Goal: Information Seeking & Learning: Learn about a topic

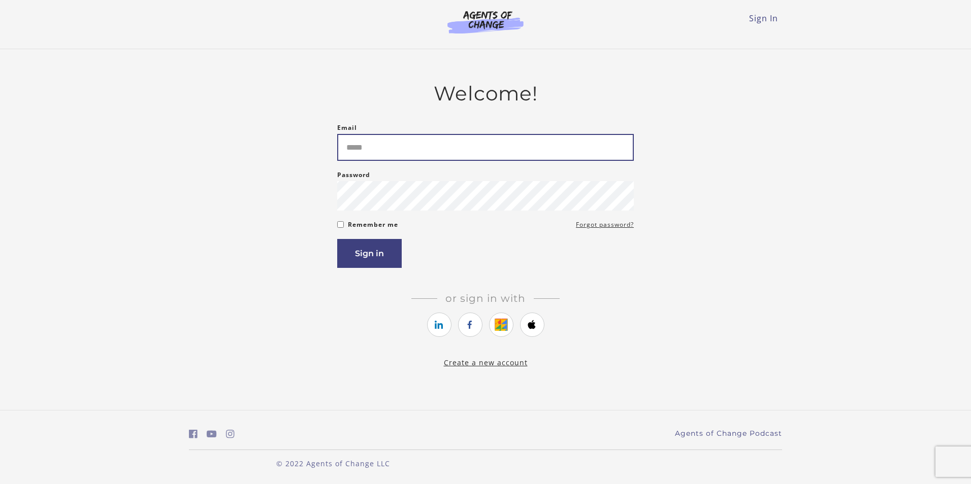
click at [409, 150] on input "Email" at bounding box center [485, 147] width 296 height 27
type input "**********"
click at [387, 245] on button "Sign in" at bounding box center [369, 253] width 64 height 29
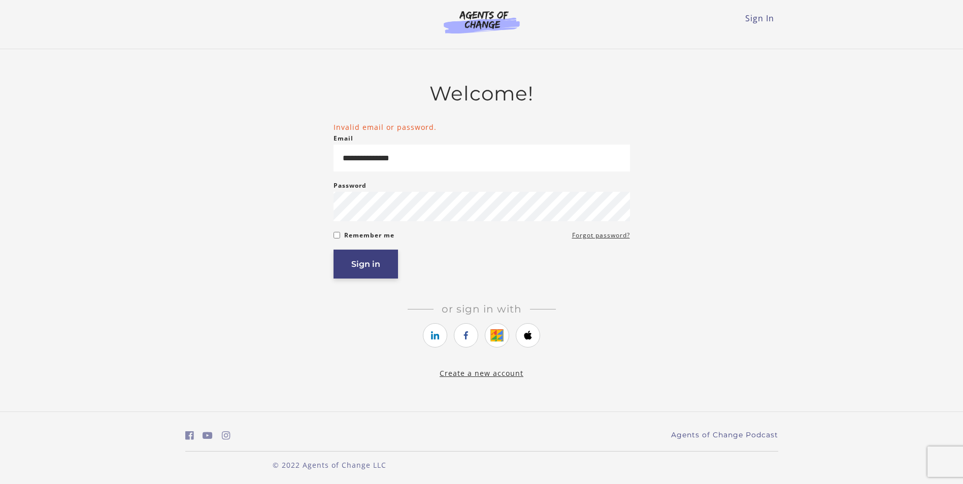
drag, startPoint x: 378, startPoint y: 264, endPoint x: 459, endPoint y: 256, distance: 81.1
click at [378, 264] on button "Sign in" at bounding box center [366, 264] width 64 height 29
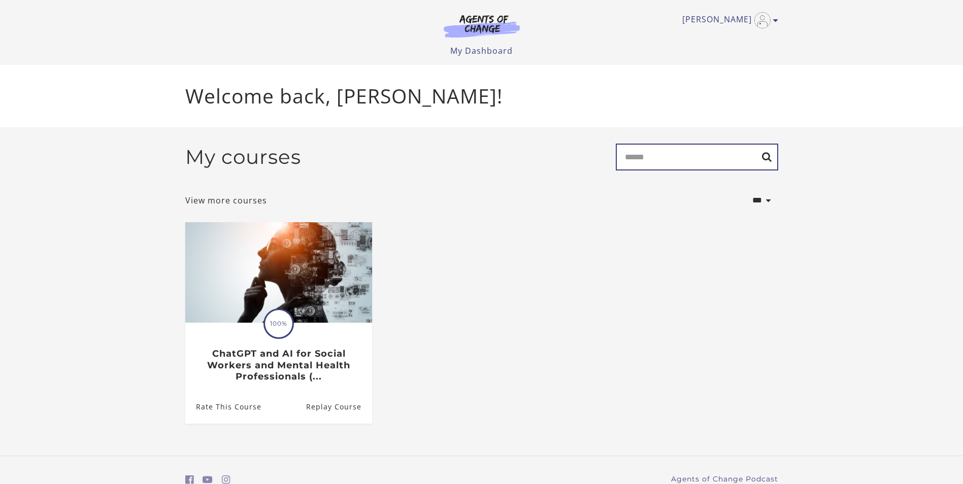
click at [660, 151] on input "Search" at bounding box center [697, 157] width 162 height 27
type input "********"
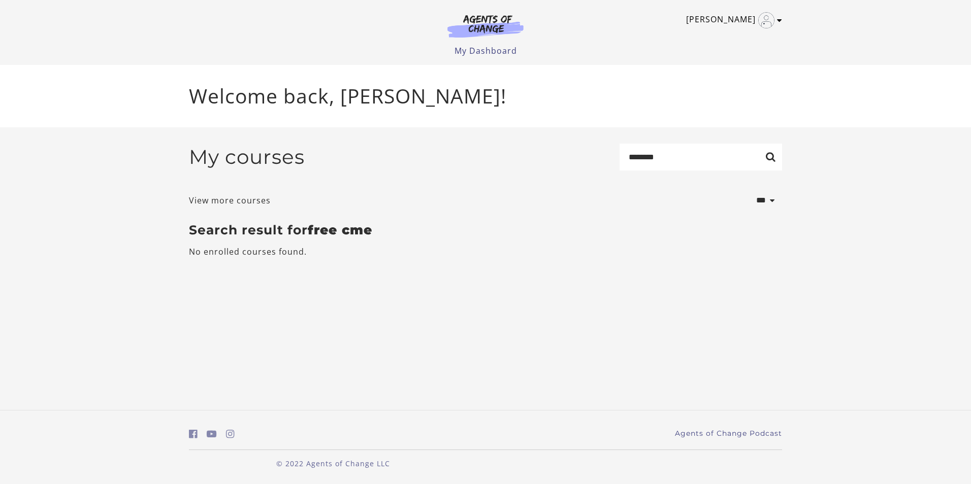
click at [738, 20] on link "[PERSON_NAME]" at bounding box center [731, 20] width 91 height 16
click at [728, 34] on link "My Account" at bounding box center [739, 36] width 89 height 17
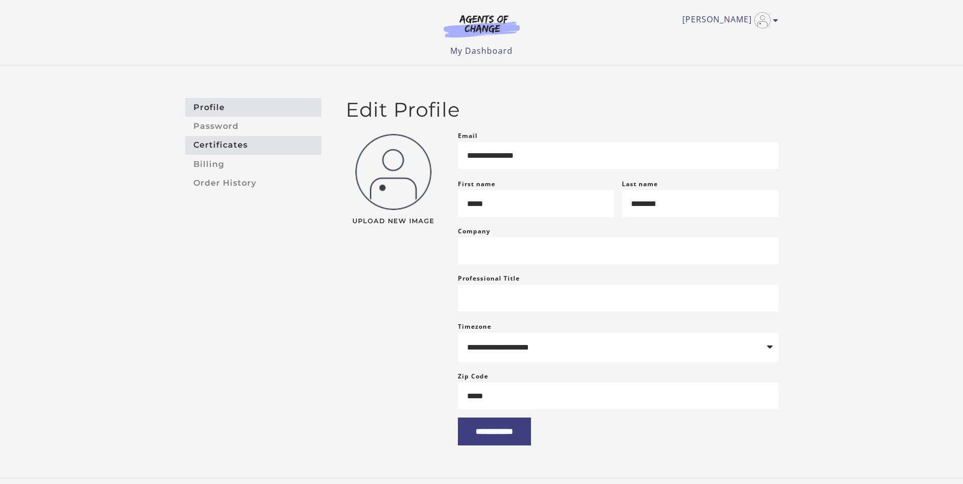
click at [215, 149] on link "Certificates" at bounding box center [253, 145] width 136 height 19
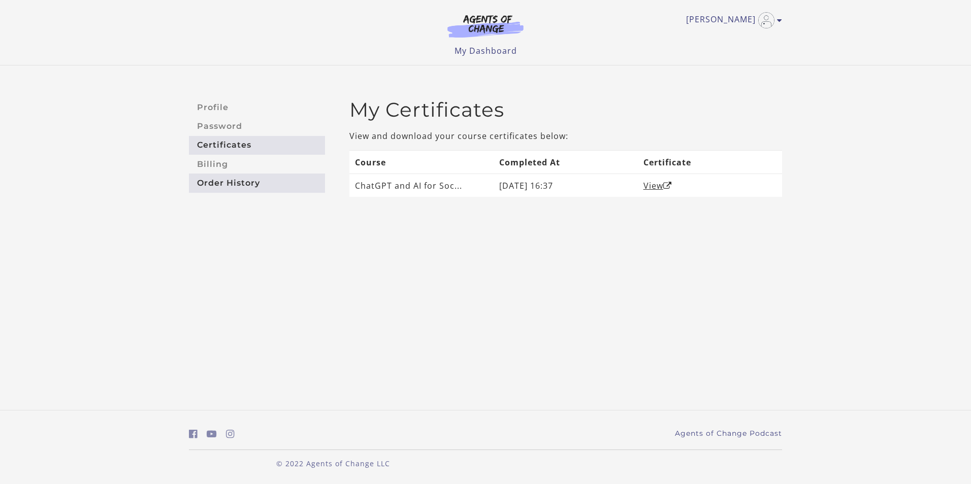
click at [226, 185] on link "Order History" at bounding box center [257, 183] width 136 height 19
click at [358, 462] on p "© 2022 Agents of Change LLC" at bounding box center [333, 463] width 288 height 11
click at [475, 51] on link "My Dashboard" at bounding box center [485, 50] width 62 height 11
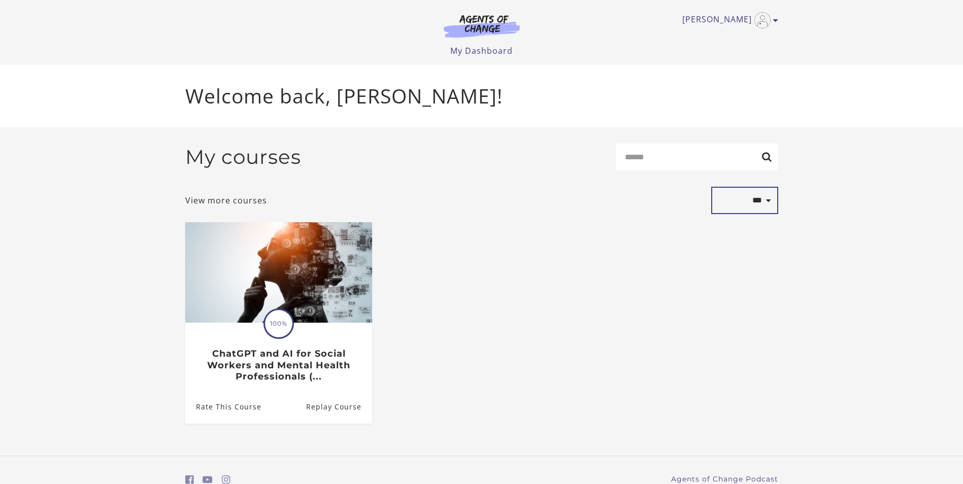
click at [766, 203] on select "**********" at bounding box center [744, 200] width 67 height 27
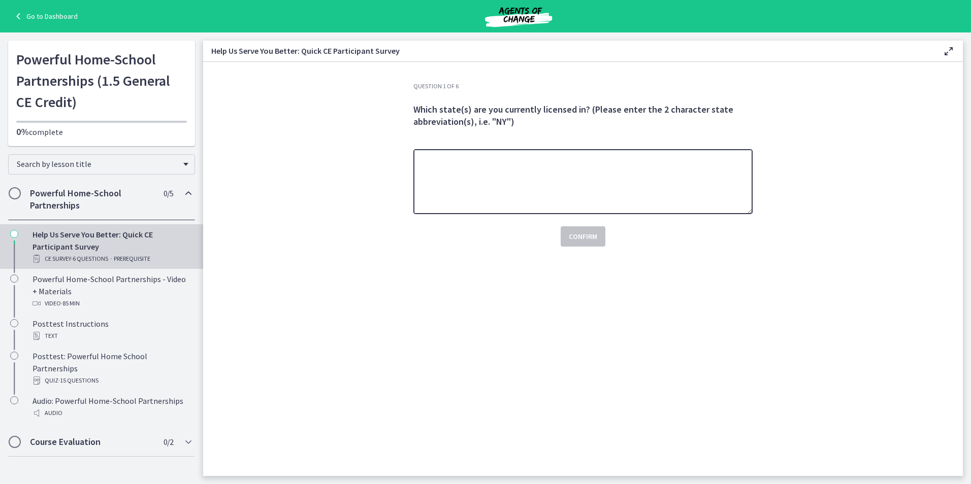
click at [481, 167] on textarea at bounding box center [582, 181] width 339 height 65
type textarea "**"
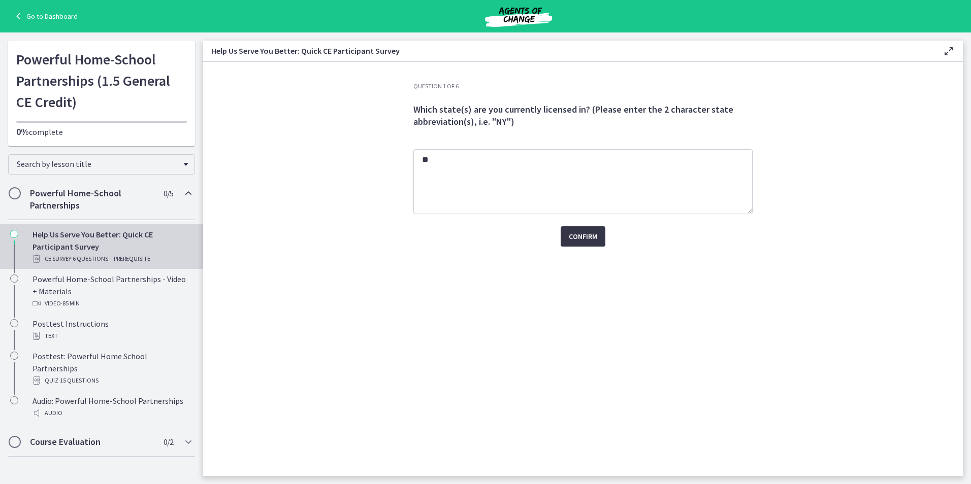
click at [583, 234] on span "Confirm" at bounding box center [583, 236] width 28 height 12
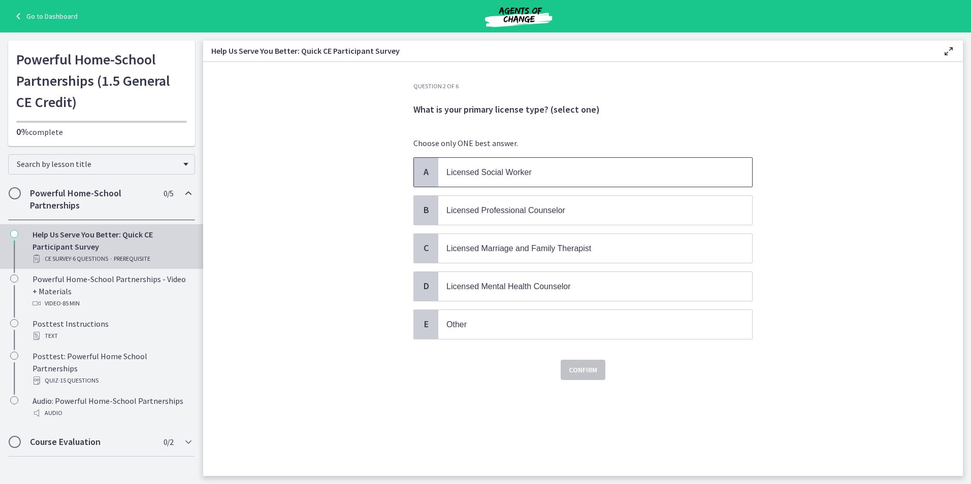
click at [503, 182] on span "Licensed Social Worker" at bounding box center [595, 172] width 314 height 29
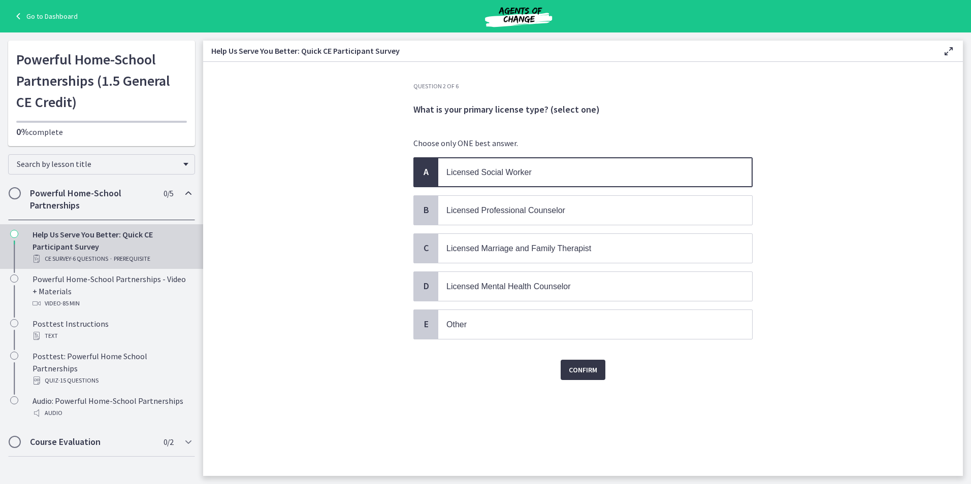
click at [577, 368] on span "Confirm" at bounding box center [583, 370] width 28 height 12
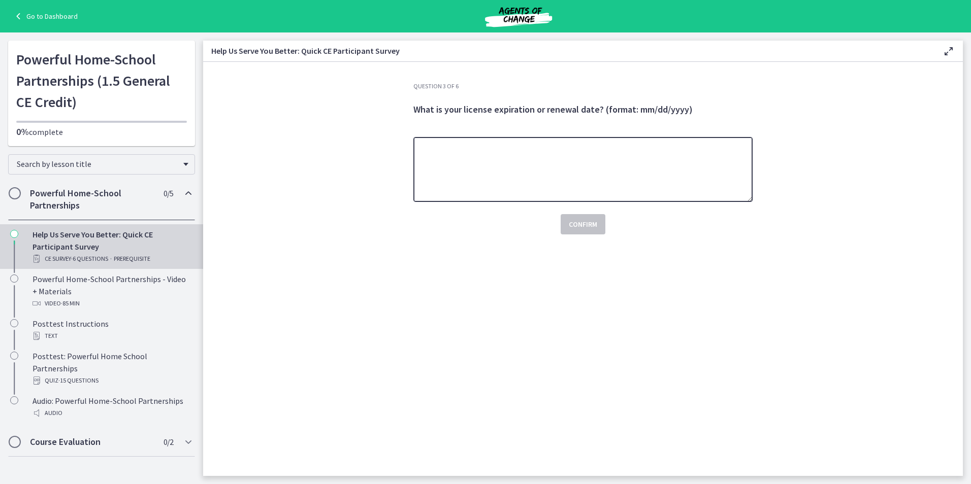
click at [479, 165] on textarea at bounding box center [582, 169] width 339 height 65
type textarea "**********"
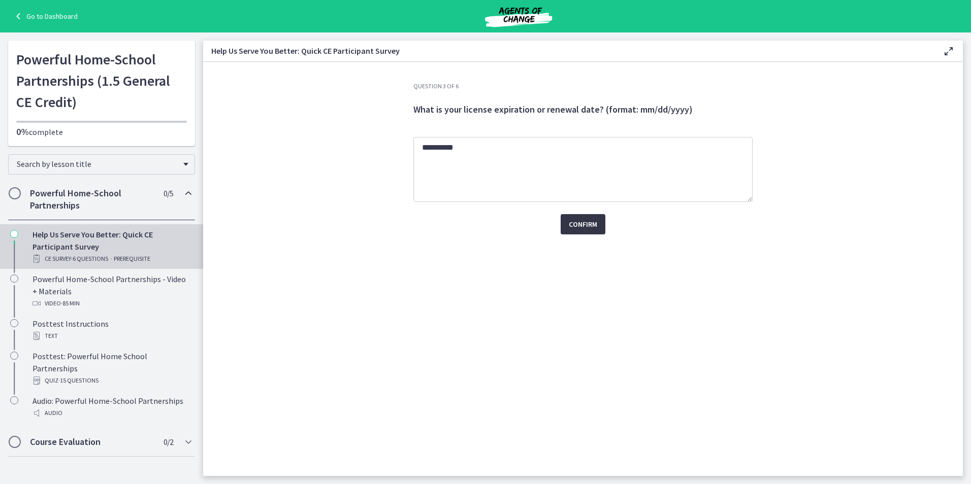
click at [570, 225] on span "Confirm" at bounding box center [583, 224] width 28 height 12
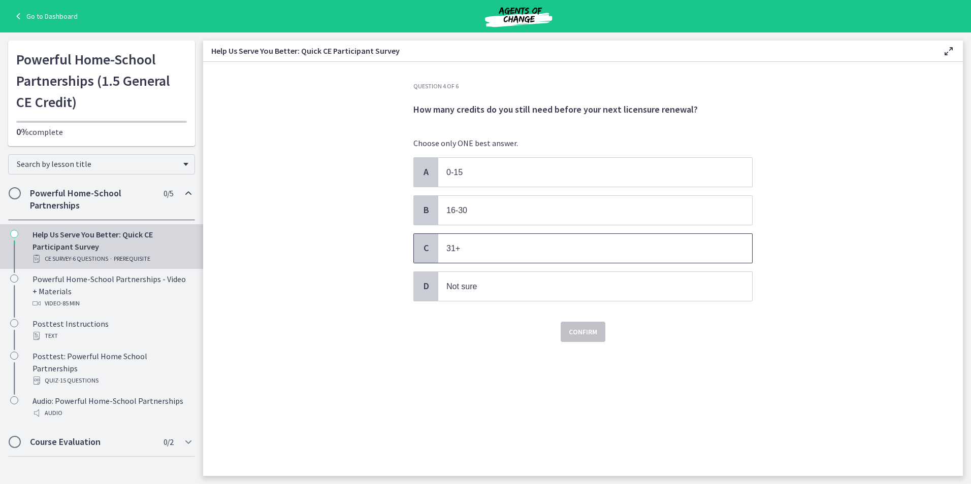
click at [479, 249] on p "31+" at bounding box center [584, 248] width 277 height 13
click at [590, 336] on span "Confirm" at bounding box center [583, 332] width 28 height 12
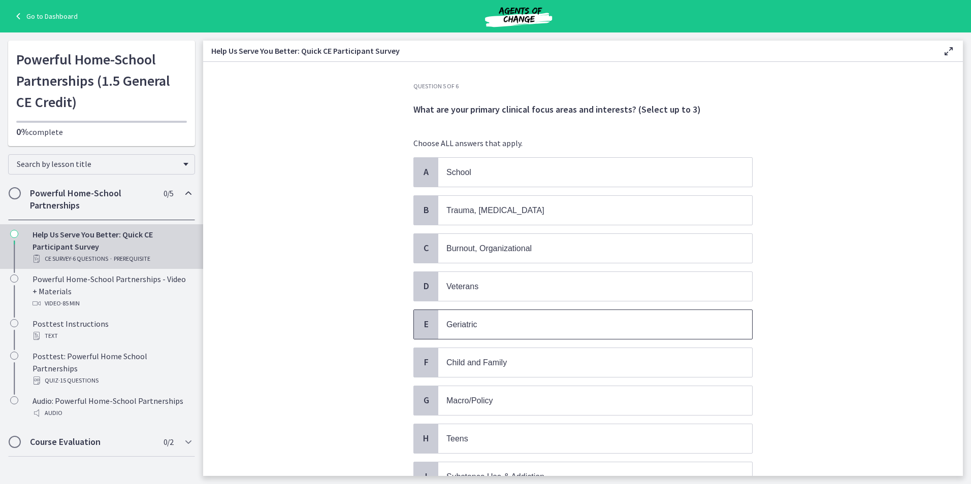
click at [507, 329] on p "Geriatric" at bounding box center [584, 324] width 277 height 13
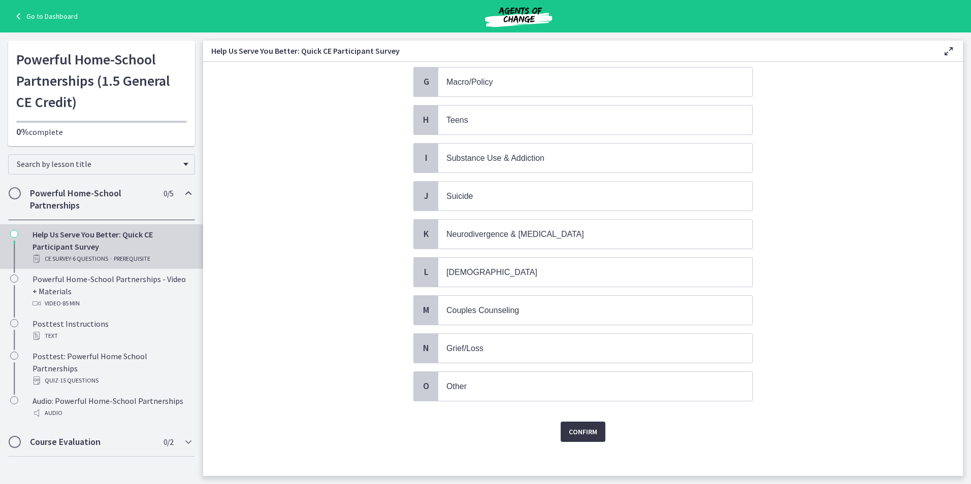
scroll to position [325, 0]
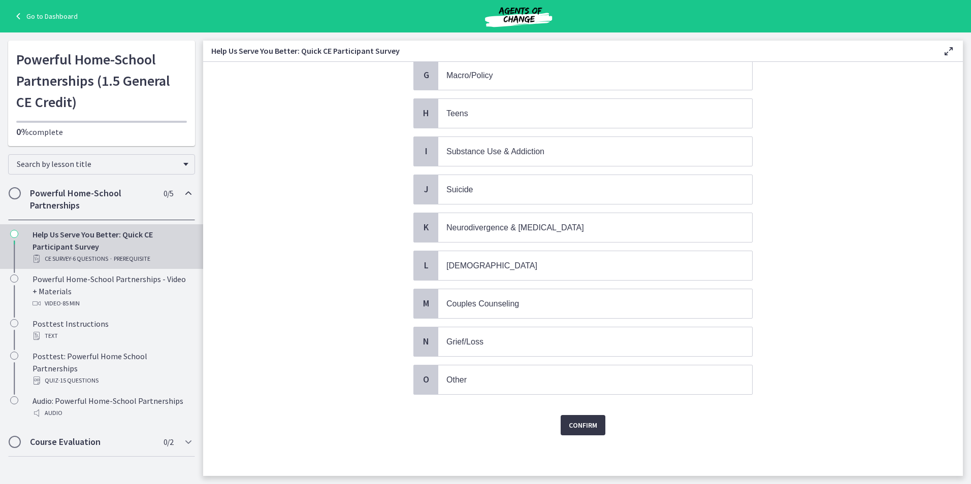
click at [594, 426] on button "Confirm" at bounding box center [582, 425] width 45 height 20
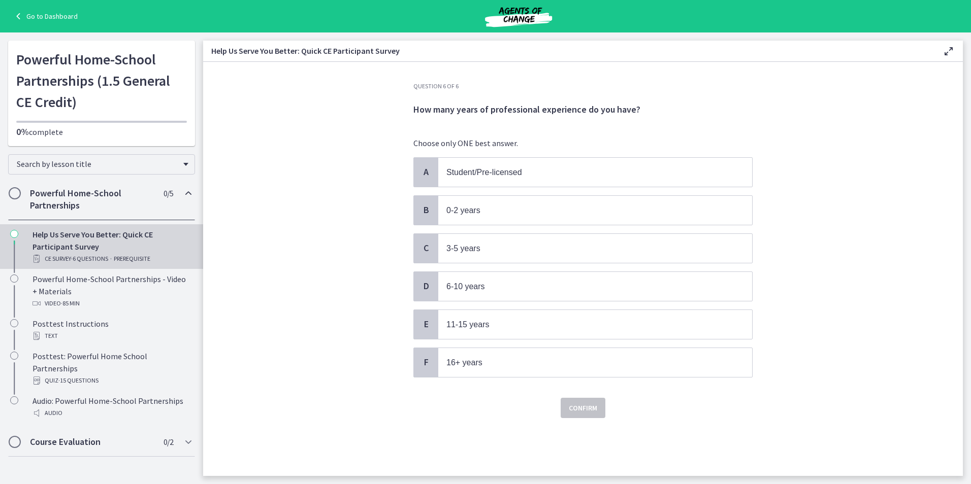
scroll to position [0, 0]
click at [500, 318] on p "11-15 years" at bounding box center [584, 324] width 277 height 13
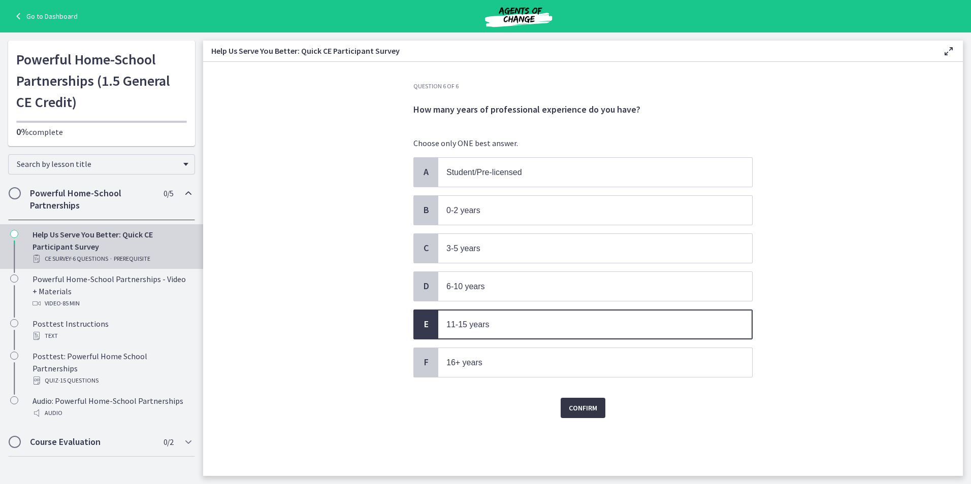
click at [581, 412] on span "Confirm" at bounding box center [583, 408] width 28 height 12
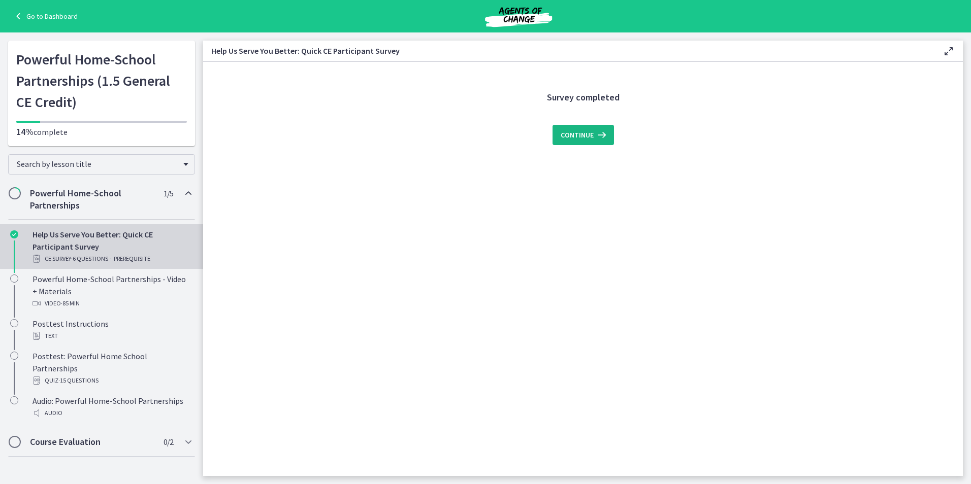
click at [585, 134] on span "Continue" at bounding box center [576, 135] width 33 height 12
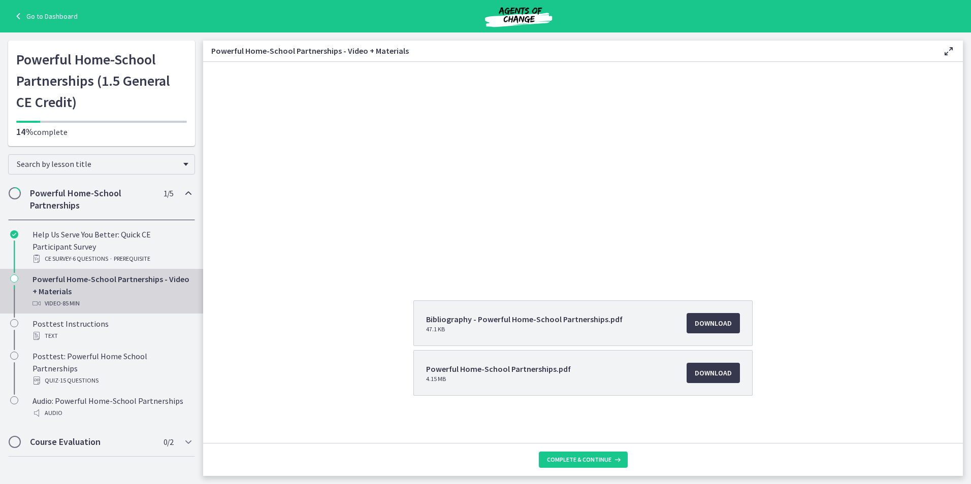
scroll to position [89, 0]
click at [584, 459] on span "Complete & continue" at bounding box center [579, 460] width 64 height 8
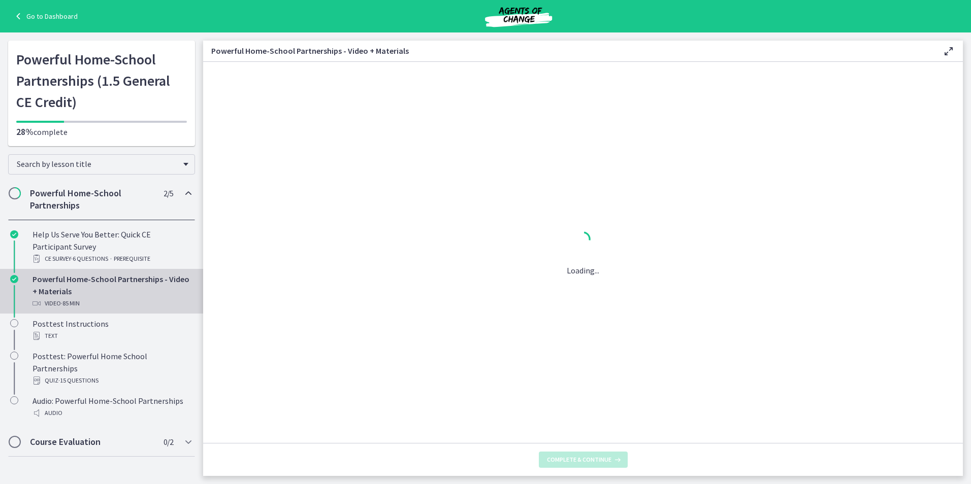
scroll to position [0, 0]
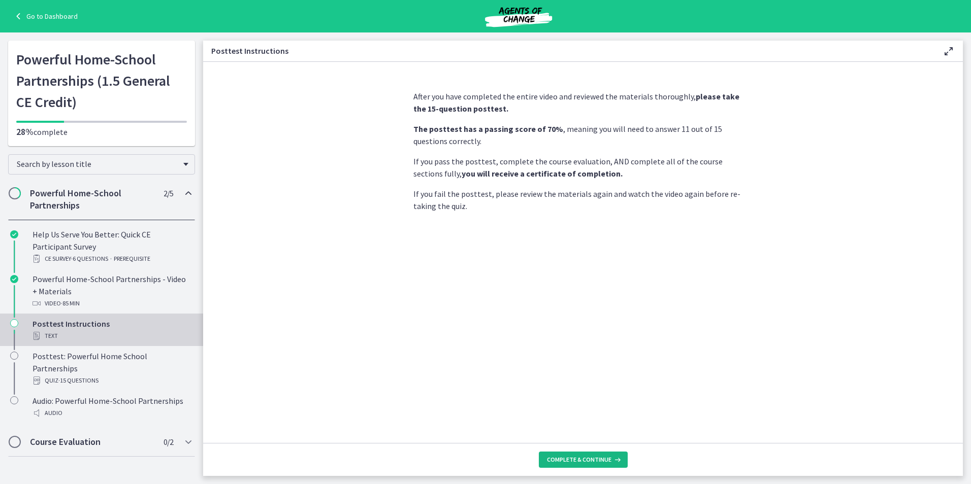
click at [588, 457] on span "Complete & continue" at bounding box center [579, 460] width 64 height 8
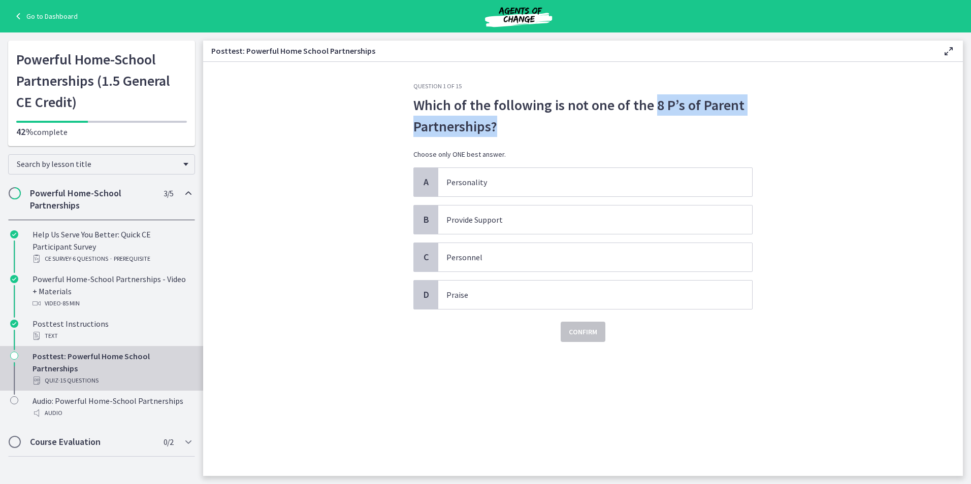
drag, startPoint x: 652, startPoint y: 103, endPoint x: 689, endPoint y: 123, distance: 42.7
click at [689, 123] on p "Which of the following is not one of the 8 P’s of Parent Partnerships?" at bounding box center [582, 115] width 339 height 43
drag, startPoint x: 689, startPoint y: 123, endPoint x: 677, endPoint y: 111, distance: 17.9
copy p "8 P’s of Parent Partnerships?"
click at [550, 223] on p "Provide Support" at bounding box center [584, 220] width 277 height 12
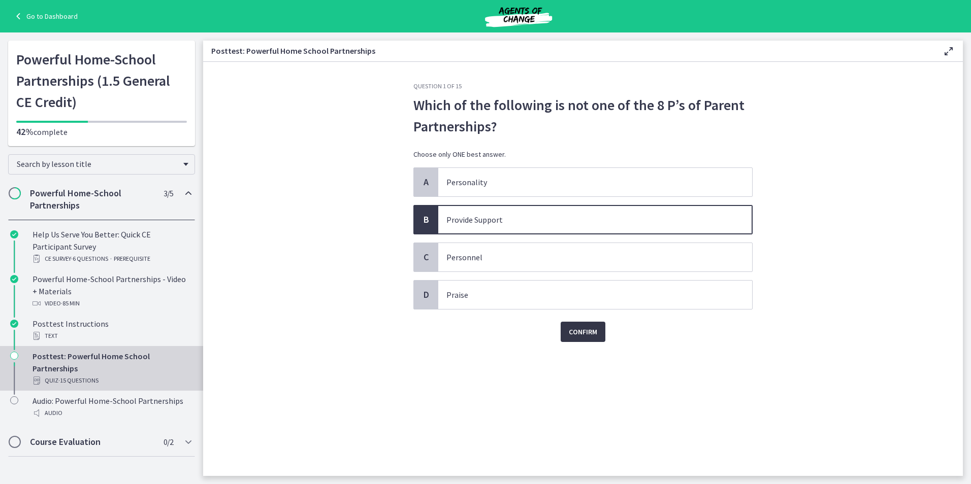
click at [585, 331] on span "Confirm" at bounding box center [583, 332] width 28 height 12
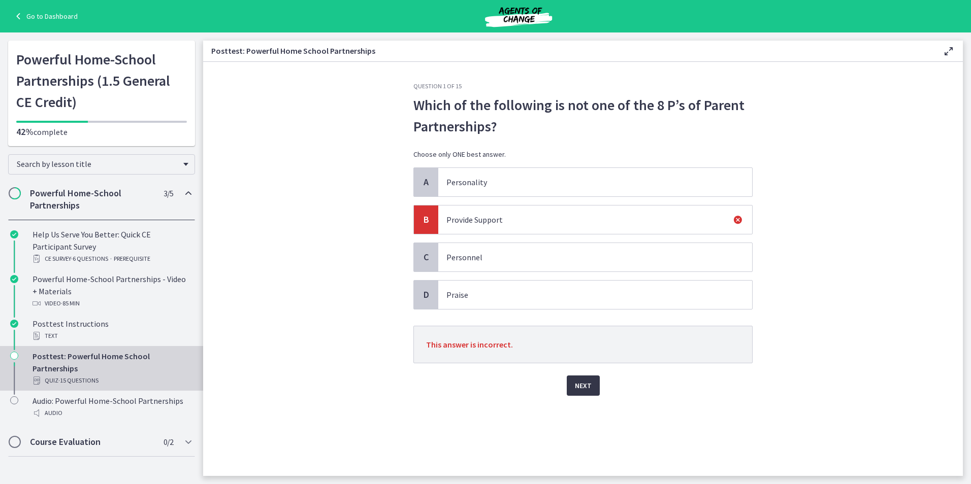
click at [584, 383] on span "Next" at bounding box center [583, 386] width 17 height 12
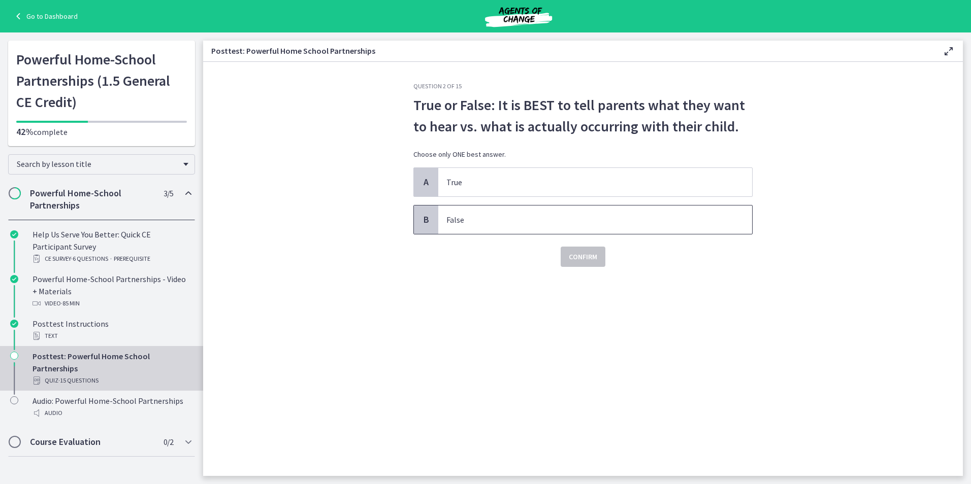
click at [539, 222] on p "False" at bounding box center [584, 220] width 277 height 12
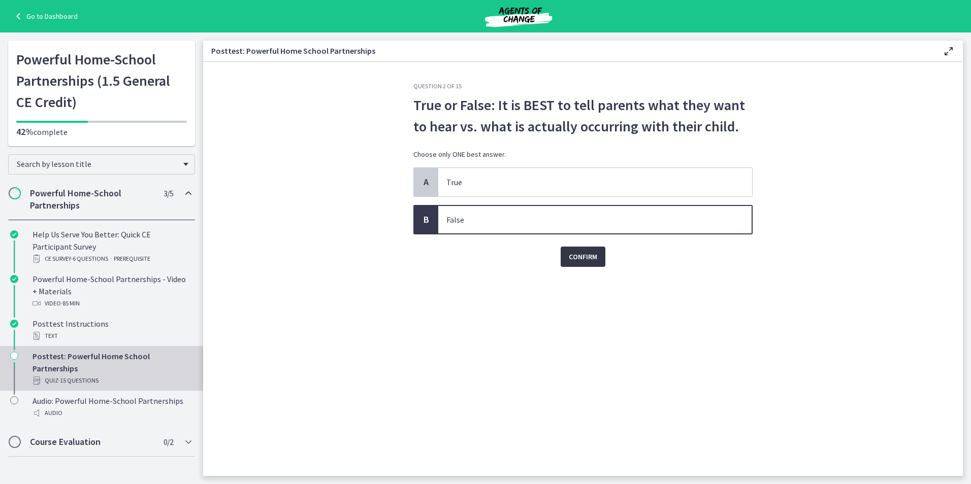
click at [586, 260] on span "Confirm" at bounding box center [583, 257] width 28 height 12
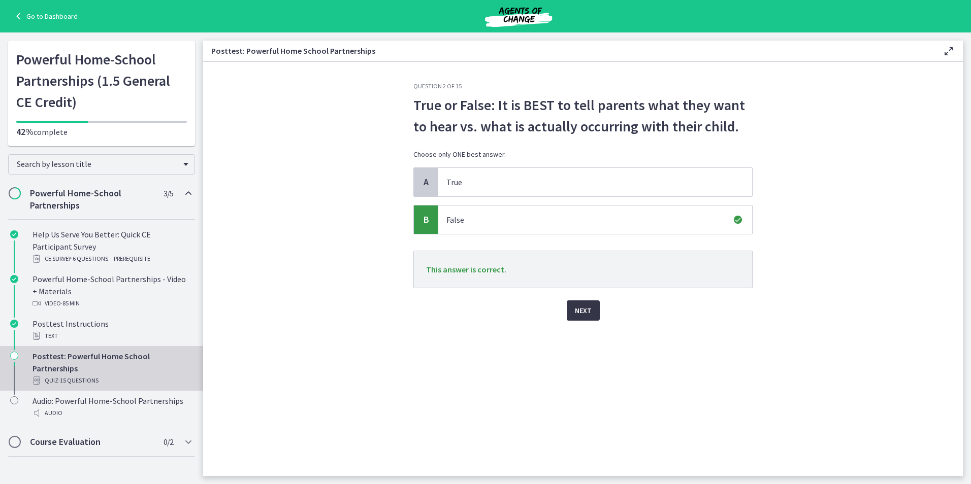
click at [595, 309] on button "Next" at bounding box center [583, 311] width 33 height 20
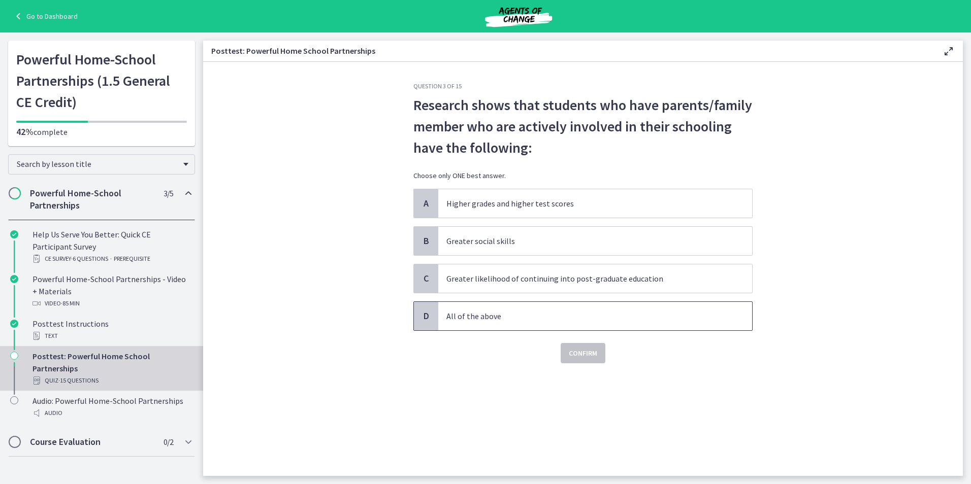
click at [548, 322] on p "All of the above" at bounding box center [584, 316] width 277 height 12
click at [579, 356] on span "Confirm" at bounding box center [583, 353] width 28 height 12
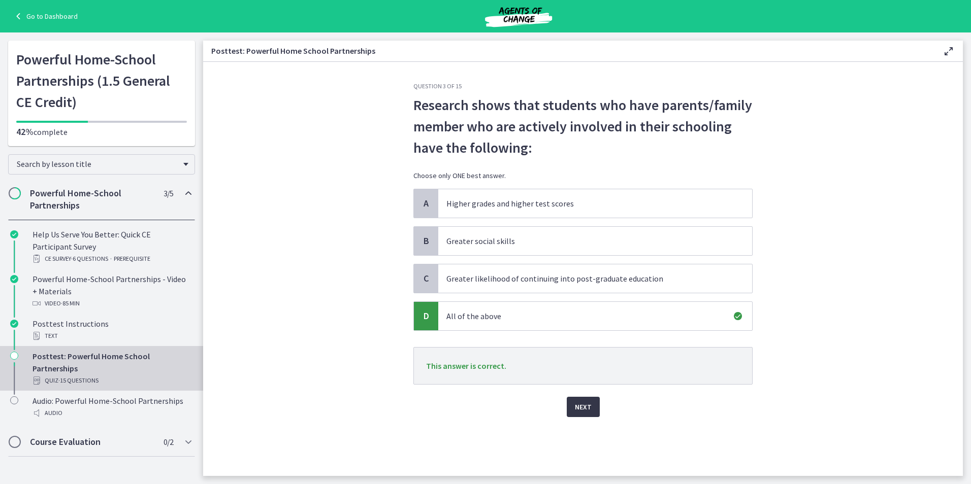
click at [581, 406] on span "Next" at bounding box center [583, 407] width 17 height 12
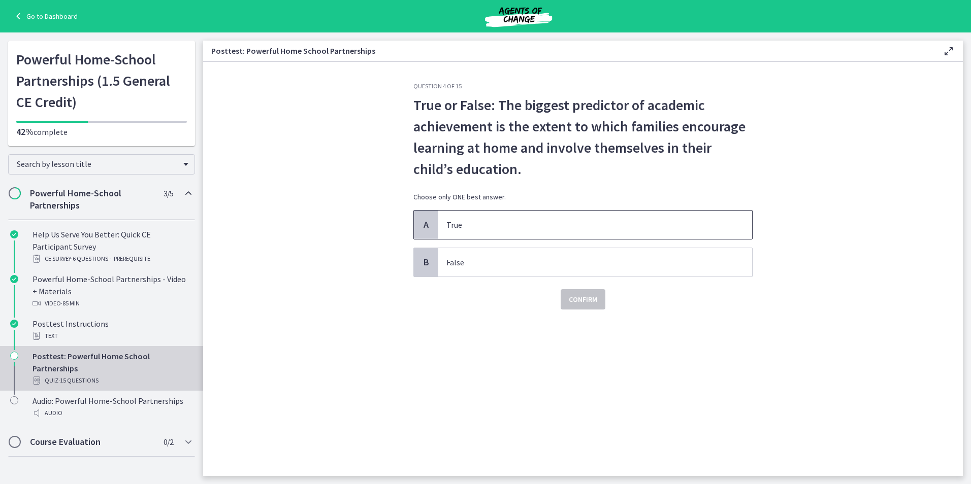
click at [544, 227] on p "True" at bounding box center [584, 225] width 277 height 12
click at [578, 302] on span "Confirm" at bounding box center [583, 299] width 28 height 12
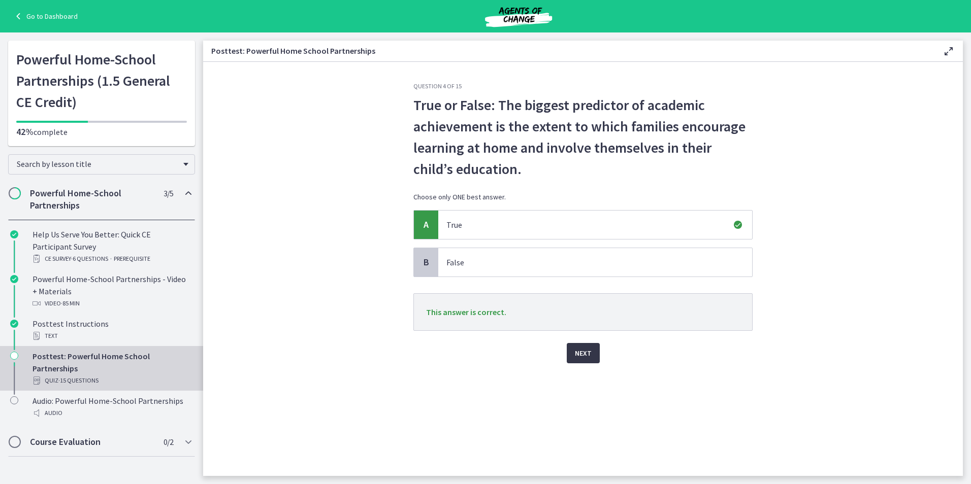
click at [577, 353] on span "Next" at bounding box center [583, 353] width 17 height 12
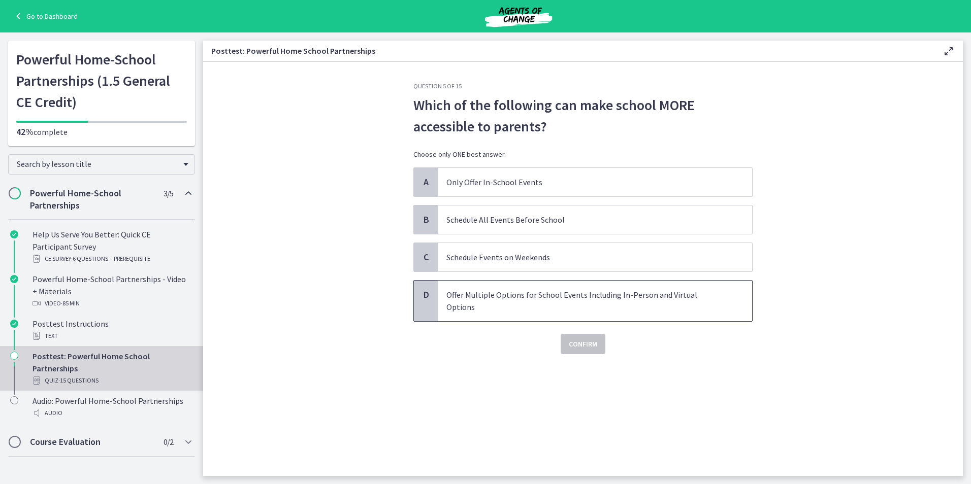
click at [600, 299] on p "Offer Multiple Options for School Events Including In-Person and Virtual Options" at bounding box center [584, 301] width 277 height 24
click at [583, 338] on span "Confirm" at bounding box center [583, 344] width 28 height 12
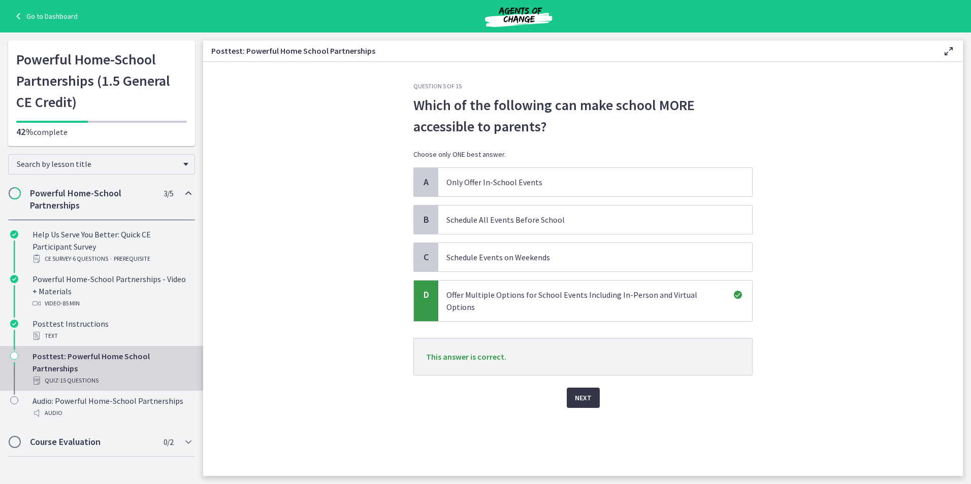
click at [580, 392] on span "Next" at bounding box center [583, 398] width 17 height 12
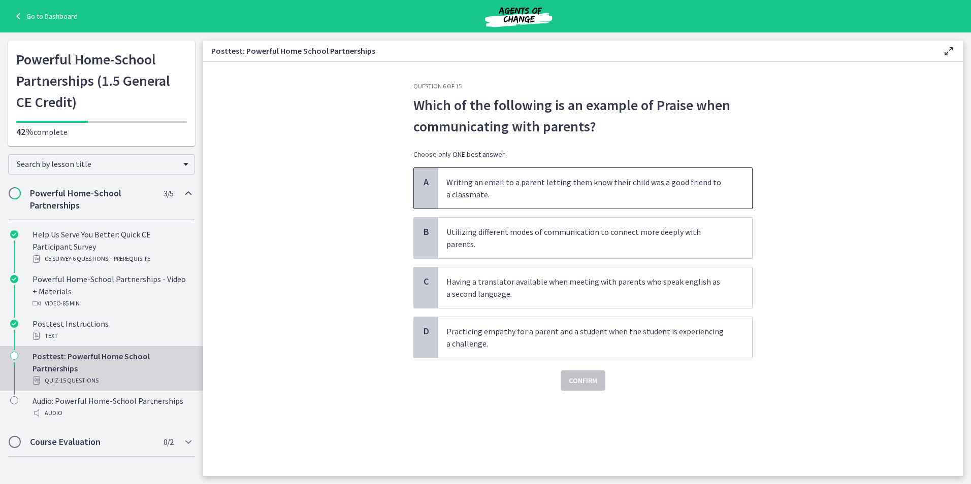
click at [562, 186] on p "Writing an email to a parent letting them know their child was a good friend to…" at bounding box center [584, 188] width 277 height 24
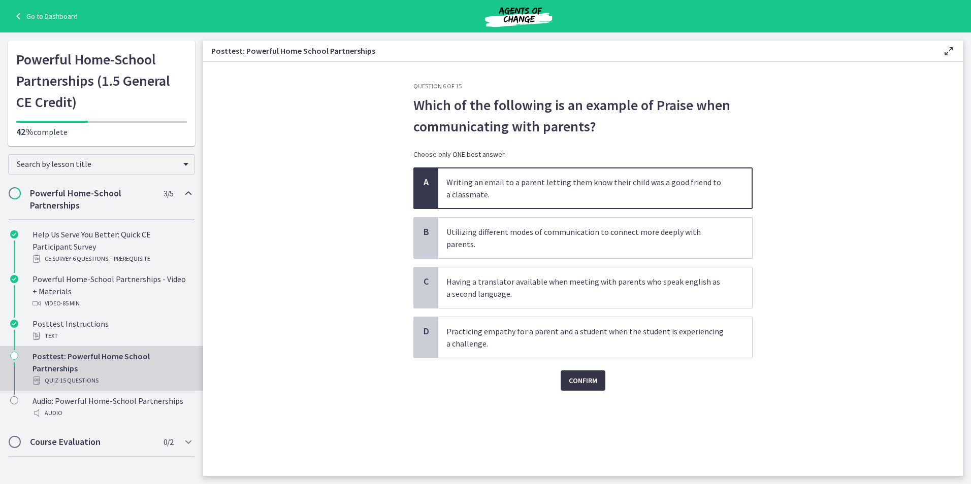
click at [580, 375] on span "Confirm" at bounding box center [583, 381] width 28 height 12
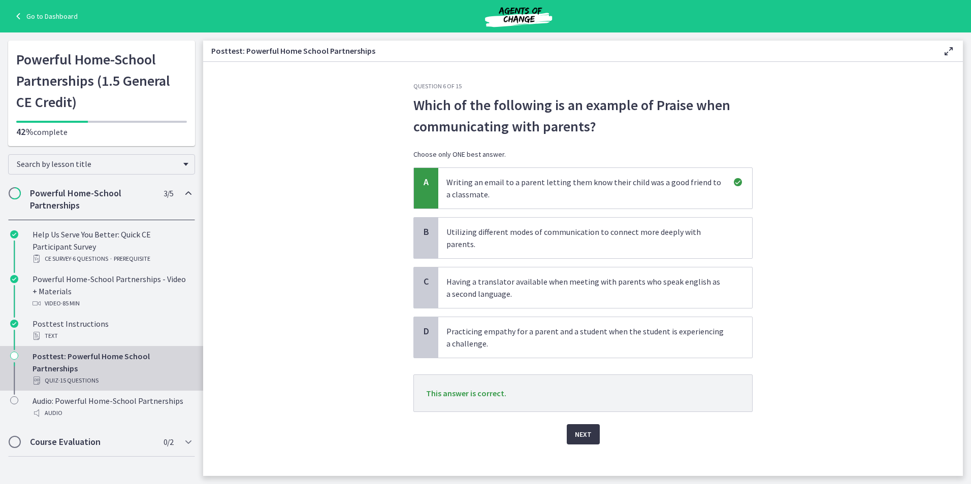
click at [586, 428] on span "Next" at bounding box center [583, 434] width 17 height 12
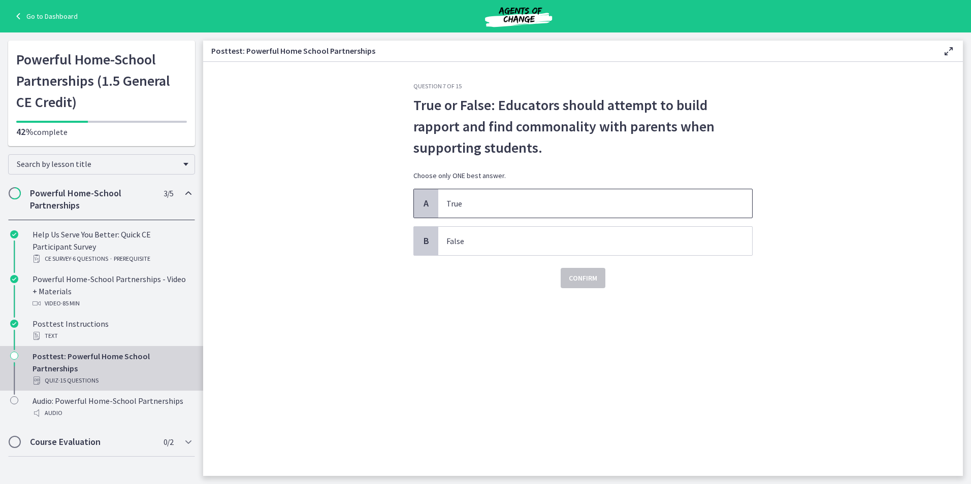
click at [546, 200] on p "True" at bounding box center [584, 203] width 277 height 12
click at [583, 273] on span "Confirm" at bounding box center [583, 278] width 28 height 12
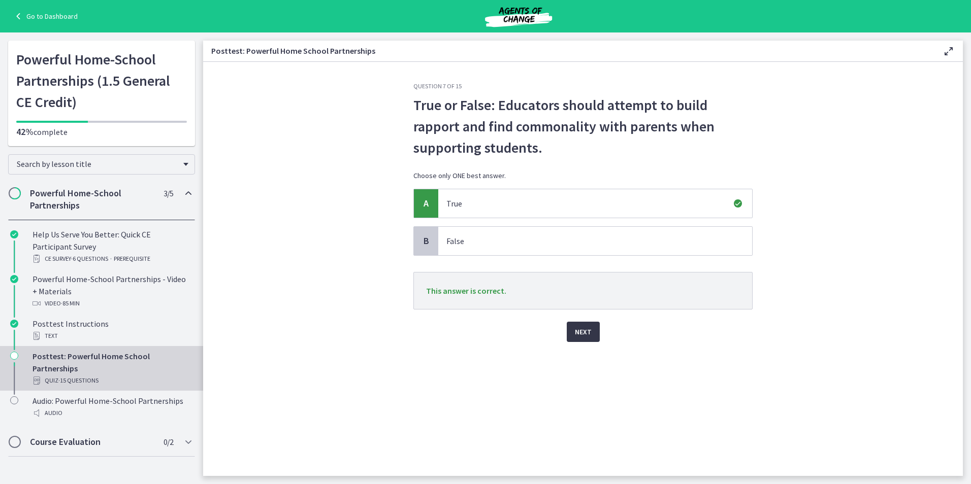
click at [593, 336] on button "Next" at bounding box center [583, 332] width 33 height 20
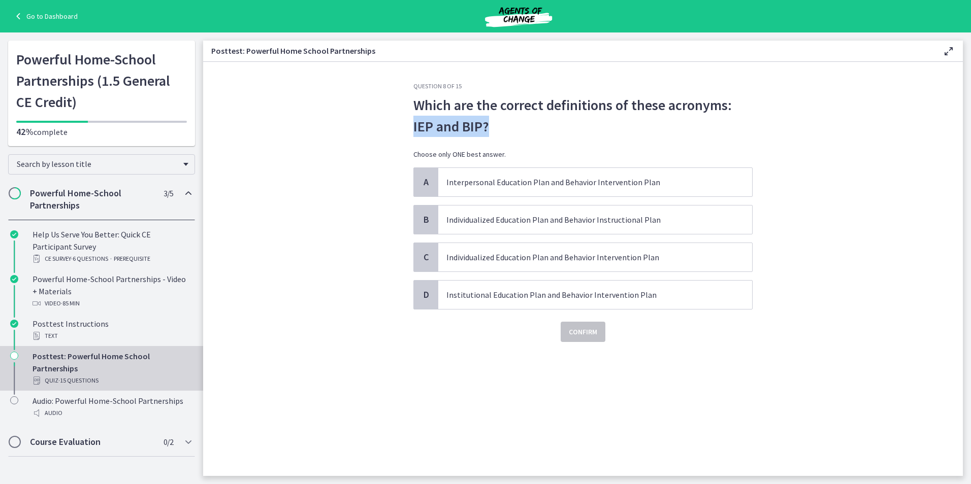
drag, startPoint x: 728, startPoint y: 104, endPoint x: 759, endPoint y: 116, distance: 32.8
click at [759, 116] on div "Question 8 of 15 Which are the correct definitions of these acronyms: IEP and B…" at bounding box center [582, 279] width 355 height 394
copy p "IEP and BIP?"
click at [519, 263] on span "Individualized Education Plan and Behavior Intervention Plan" at bounding box center [595, 257] width 314 height 28
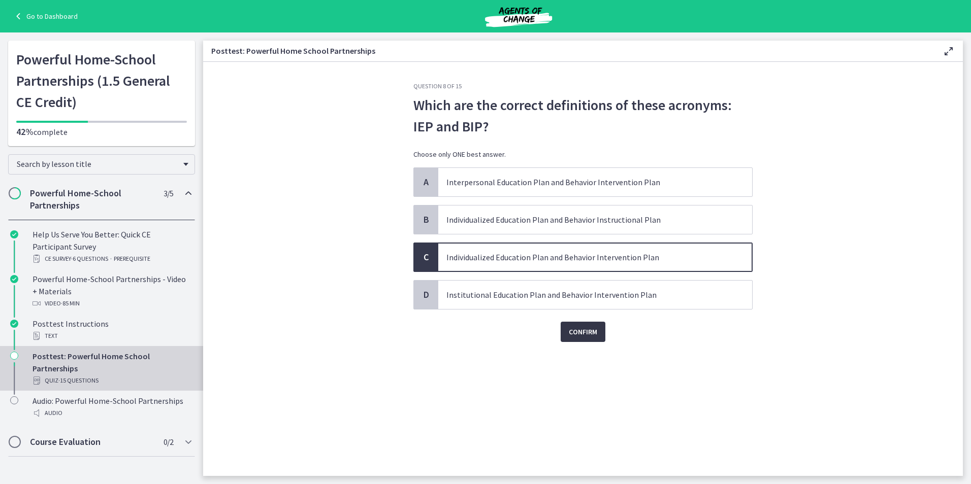
click at [588, 332] on span "Confirm" at bounding box center [583, 332] width 28 height 12
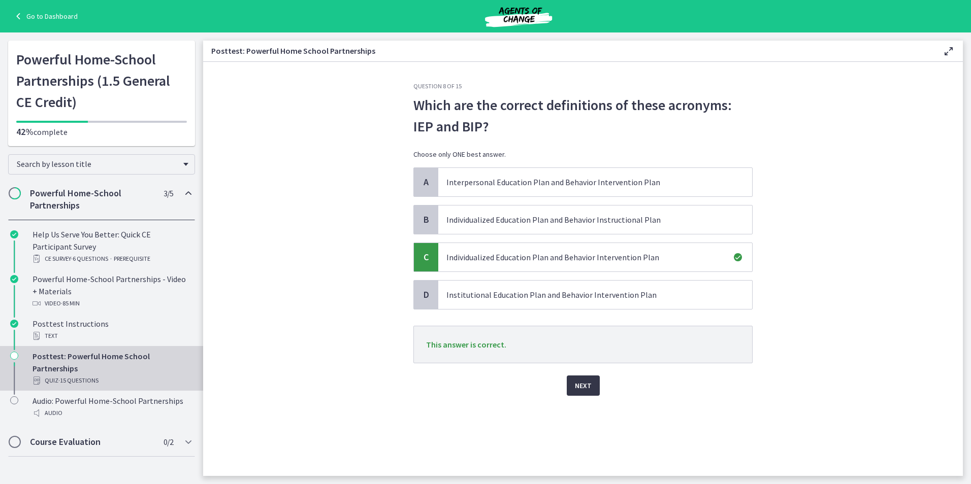
click at [581, 382] on span "Next" at bounding box center [583, 386] width 17 height 12
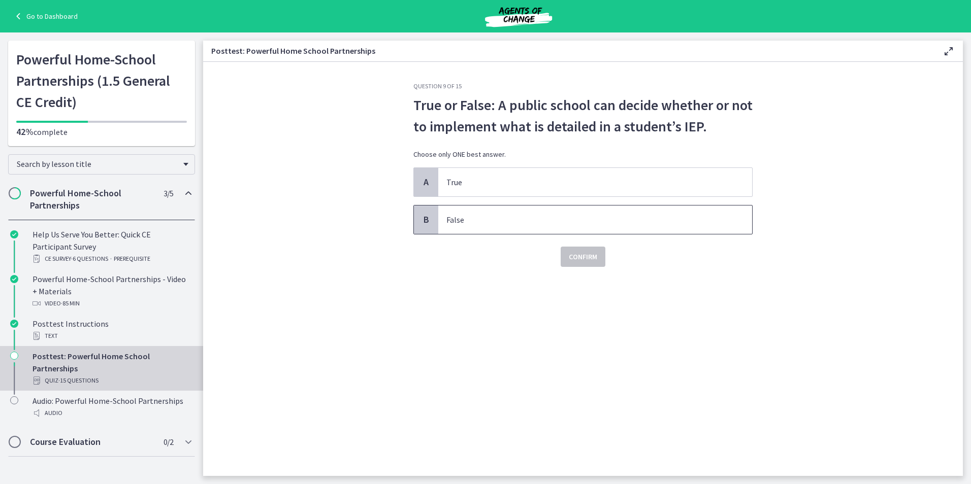
click at [618, 220] on p "False" at bounding box center [584, 220] width 277 height 12
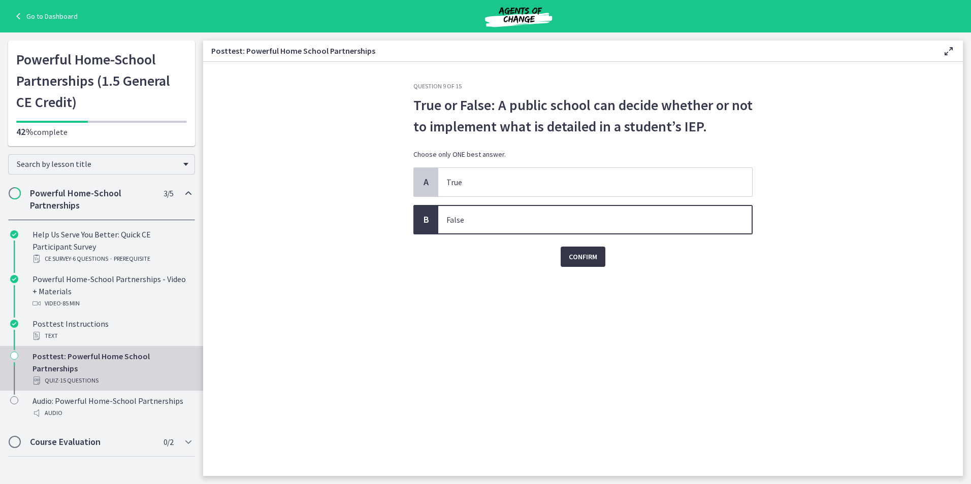
click at [577, 258] on span "Confirm" at bounding box center [583, 257] width 28 height 12
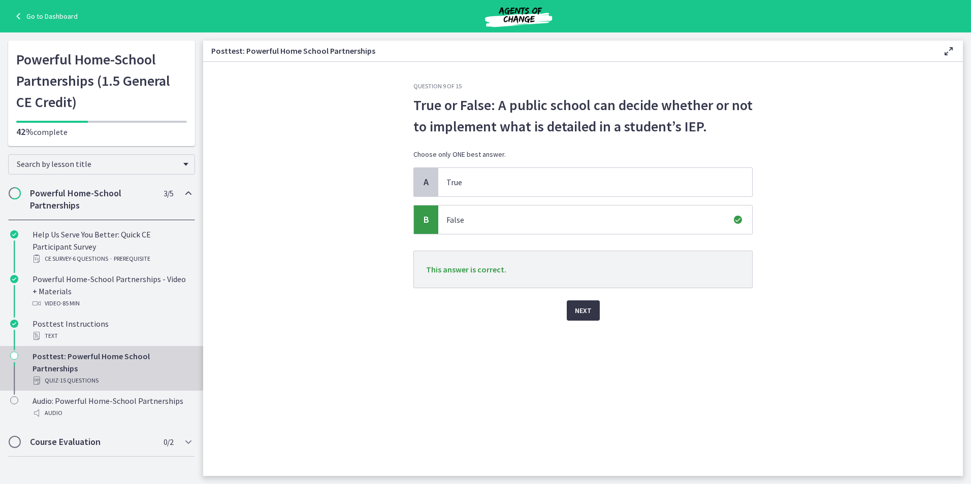
click at [576, 310] on span "Next" at bounding box center [583, 311] width 17 height 12
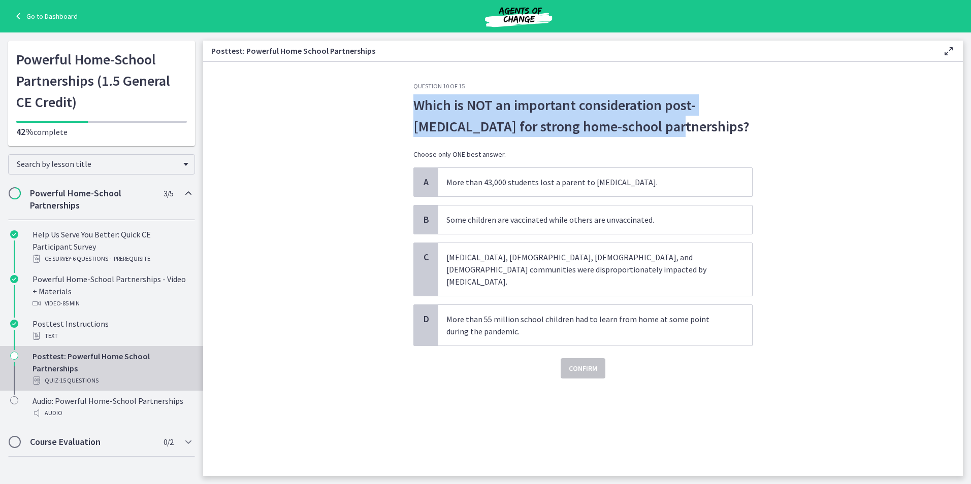
drag, startPoint x: 413, startPoint y: 105, endPoint x: 638, endPoint y: 131, distance: 226.4
click at [638, 131] on div "Question 10 of 15 Which is NOT an important consideration post-COVID for strong…" at bounding box center [582, 279] width 355 height 394
drag, startPoint x: 638, startPoint y: 131, endPoint x: 582, endPoint y: 119, distance: 56.8
copy p "Which is NOT an important consideration post-COVID for strong home-school partn…"
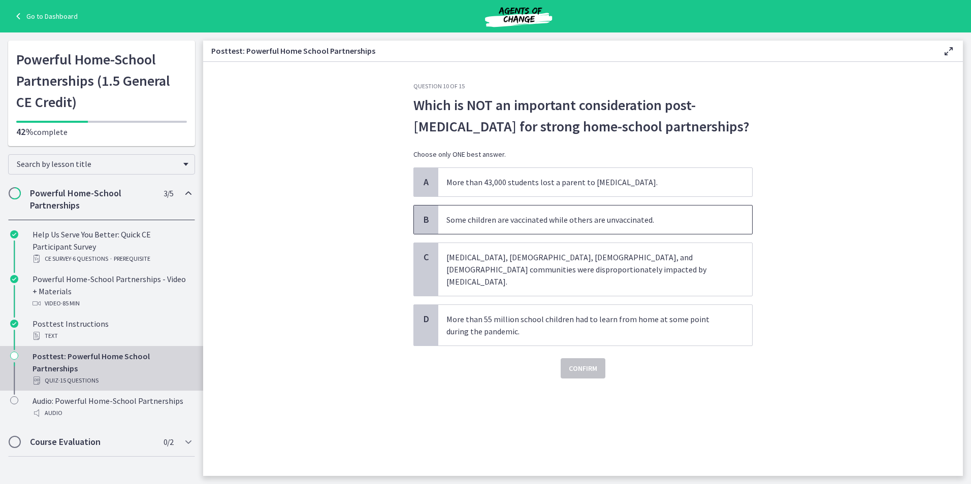
click at [505, 223] on p "Some children are vaccinated while others are unvaccinated." at bounding box center [584, 220] width 277 height 12
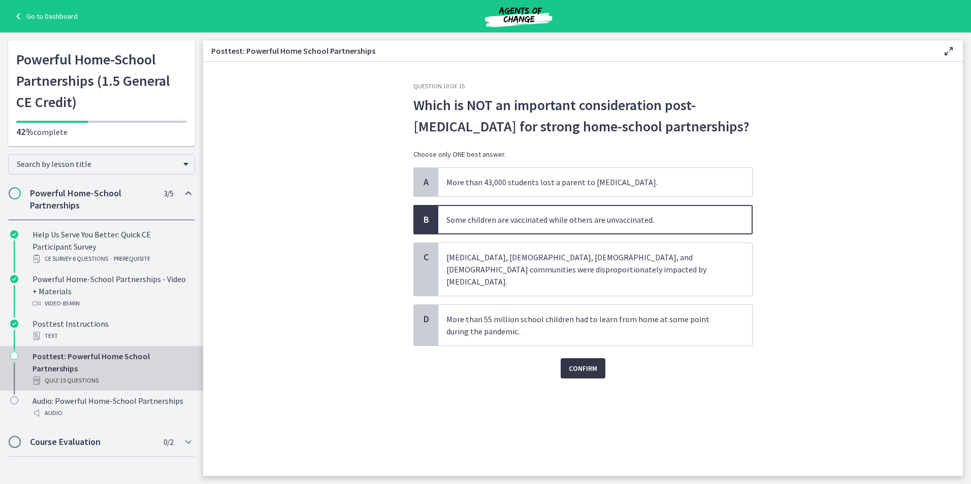
click at [583, 362] on span "Confirm" at bounding box center [583, 368] width 28 height 12
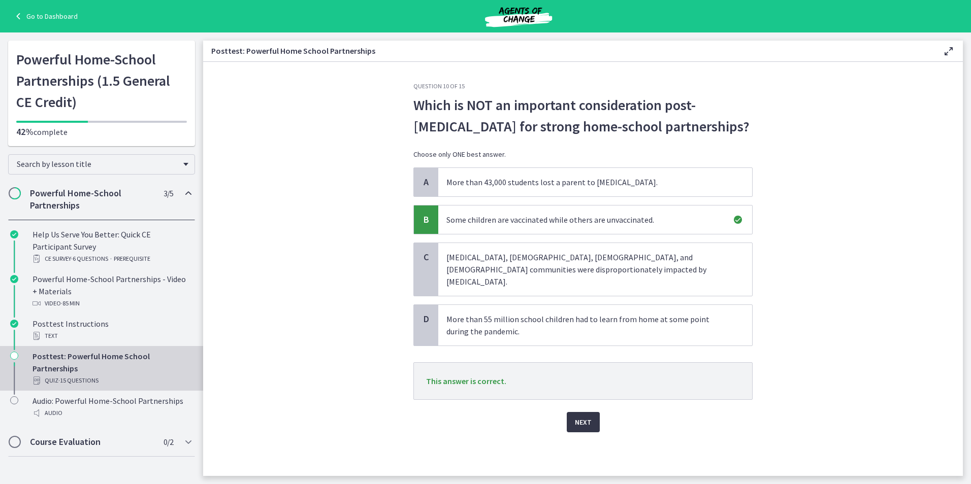
click at [584, 416] on span "Next" at bounding box center [583, 422] width 17 height 12
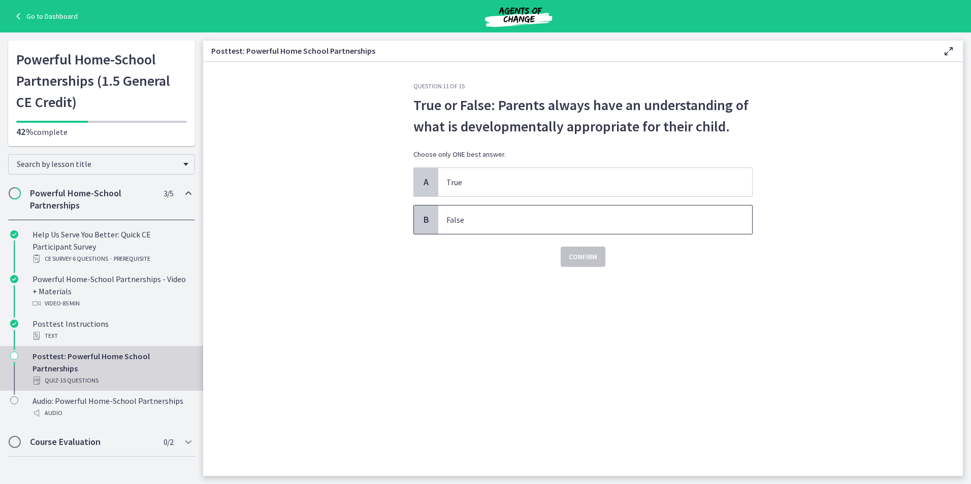
click at [499, 219] on p "False" at bounding box center [584, 220] width 277 height 12
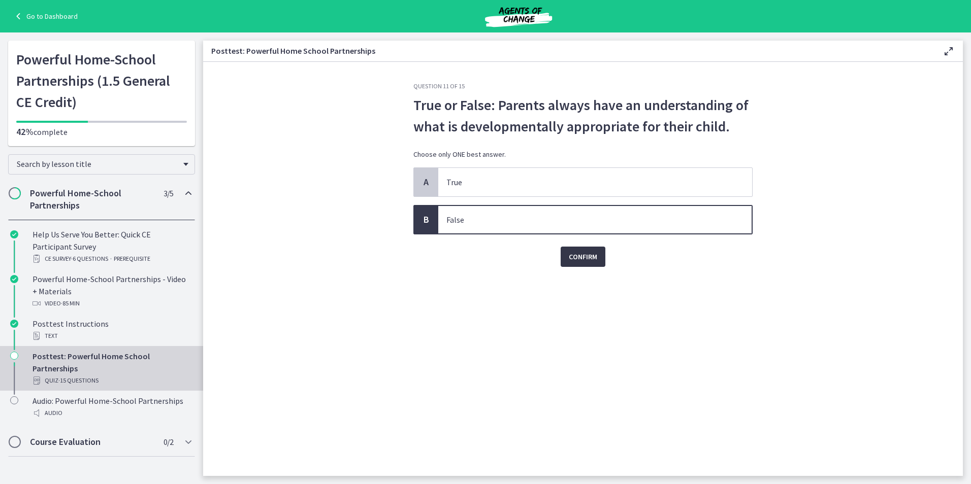
click at [579, 256] on span "Confirm" at bounding box center [583, 257] width 28 height 12
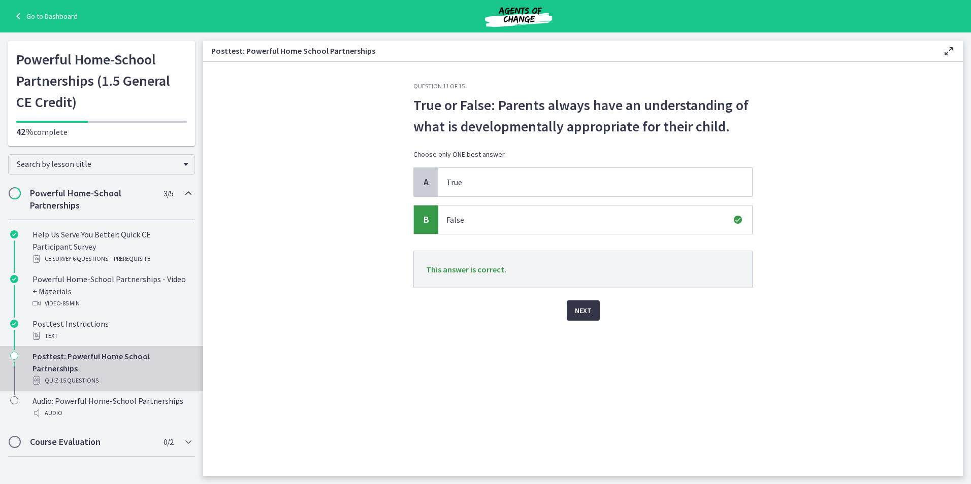
click at [589, 311] on span "Next" at bounding box center [583, 311] width 17 height 12
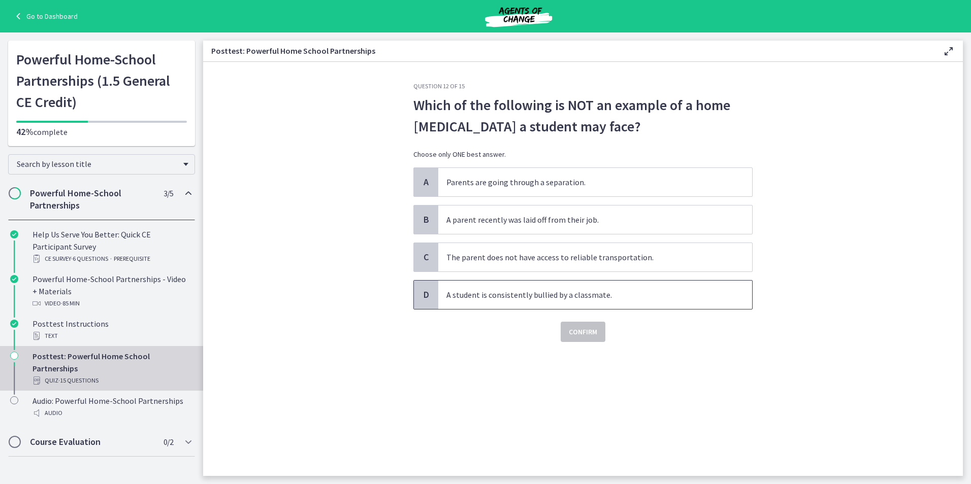
click at [565, 291] on p "A student is consistently bullied by a classmate." at bounding box center [584, 295] width 277 height 12
click at [586, 334] on span "Confirm" at bounding box center [583, 332] width 28 height 12
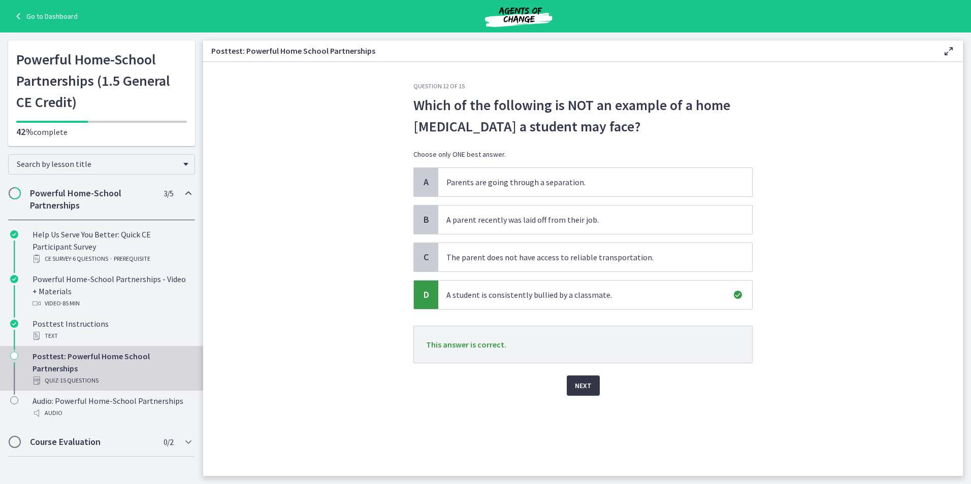
click at [577, 385] on span "Next" at bounding box center [583, 386] width 17 height 12
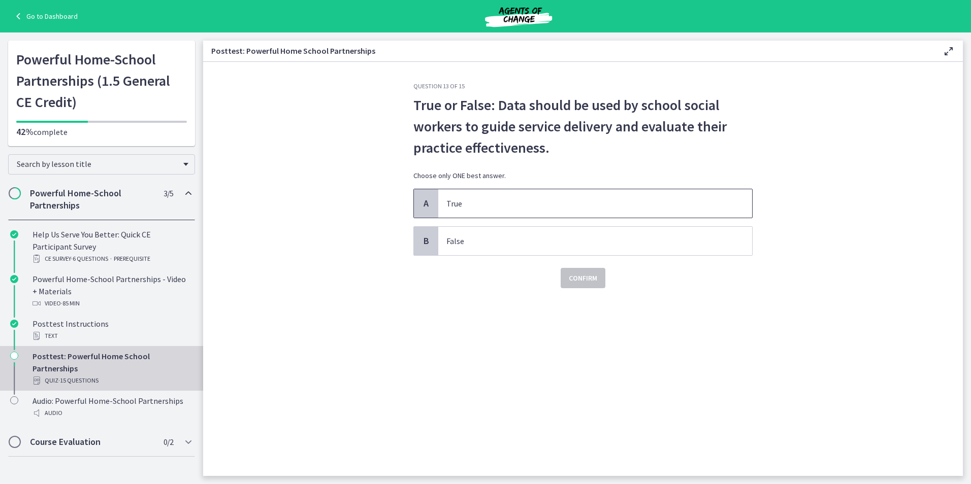
click at [538, 210] on span "True" at bounding box center [595, 203] width 314 height 28
click at [585, 278] on span "Confirm" at bounding box center [583, 278] width 28 height 12
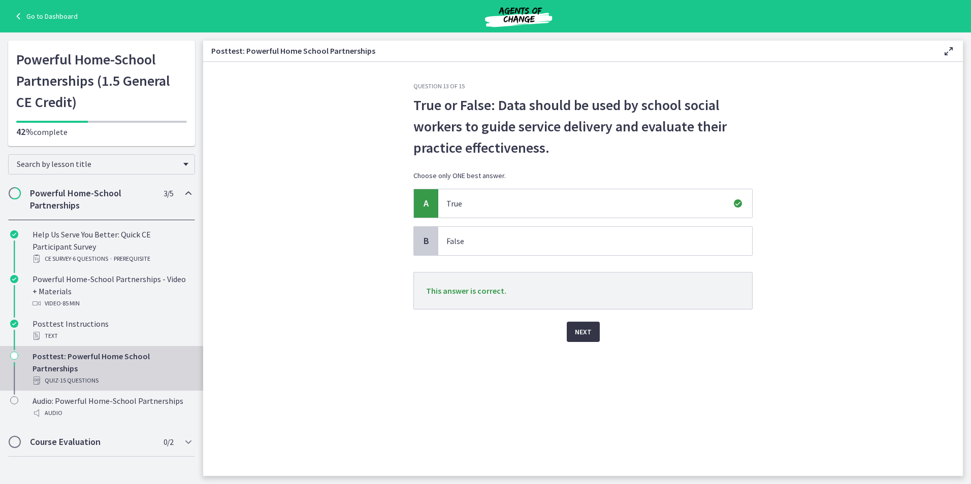
click at [581, 329] on span "Next" at bounding box center [583, 332] width 17 height 12
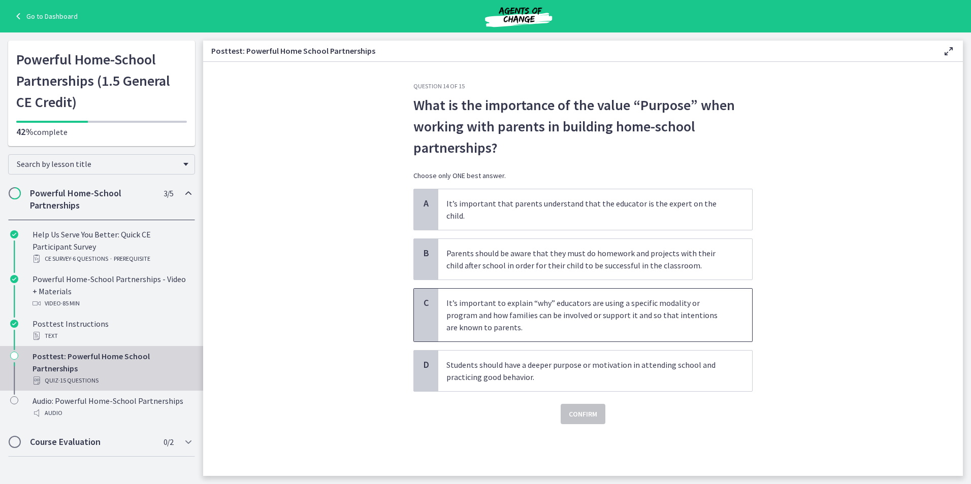
click at [562, 297] on p "It’s important to explain “why” educators are using a specific modality or prog…" at bounding box center [584, 315] width 277 height 37
click at [588, 408] on span "Confirm" at bounding box center [583, 414] width 28 height 12
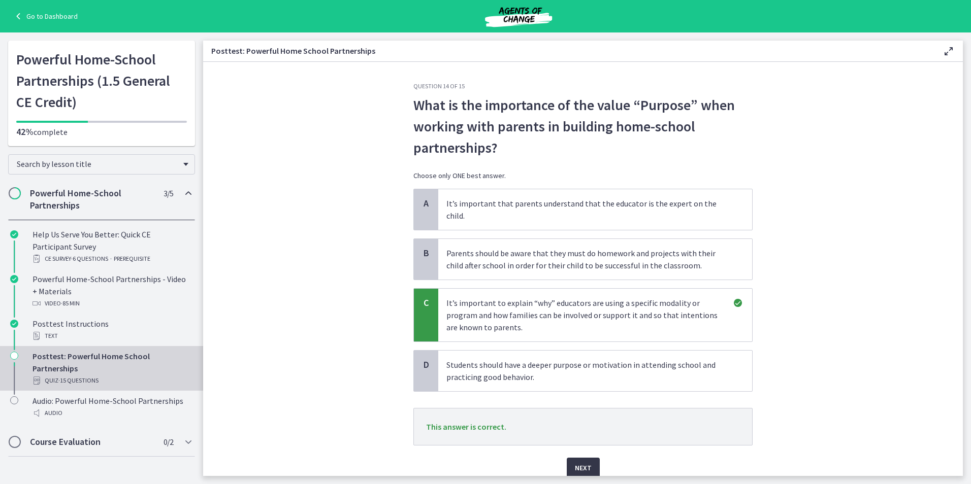
click at [575, 462] on span "Next" at bounding box center [583, 468] width 17 height 12
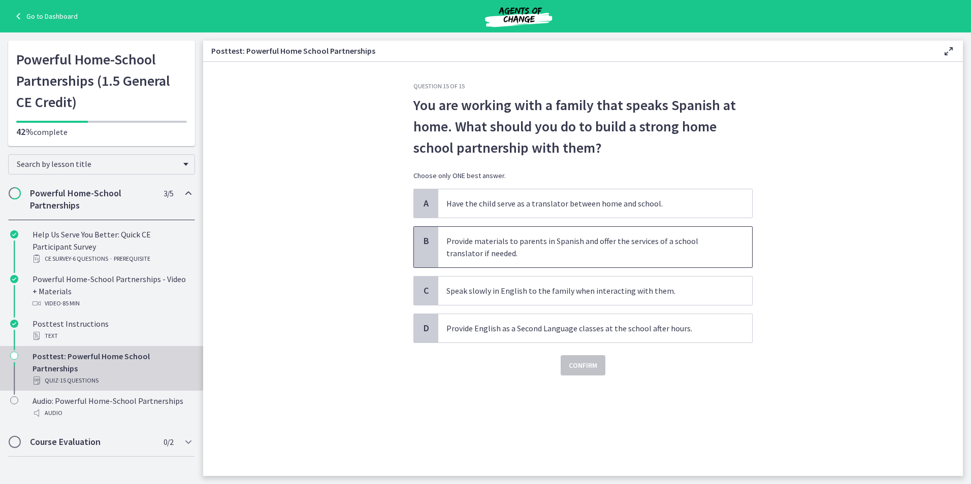
click at [484, 251] on p "Provide materials to parents in Spanish and offer the services of a school tran…" at bounding box center [584, 247] width 277 height 24
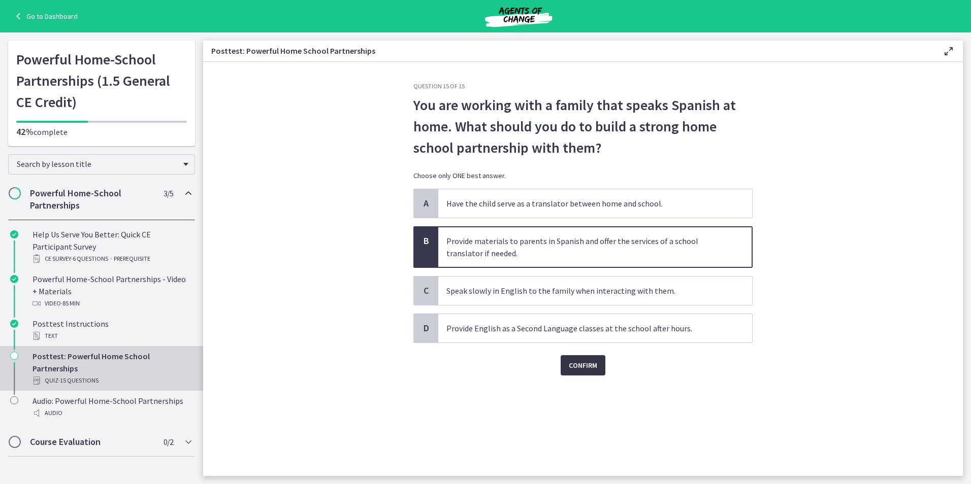
click at [571, 366] on span "Confirm" at bounding box center [583, 365] width 28 height 12
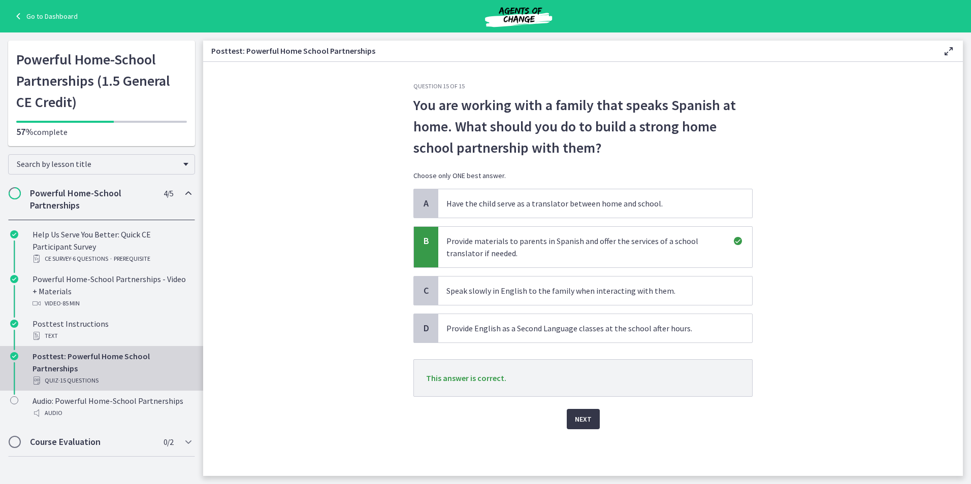
click at [579, 421] on span "Next" at bounding box center [583, 419] width 17 height 12
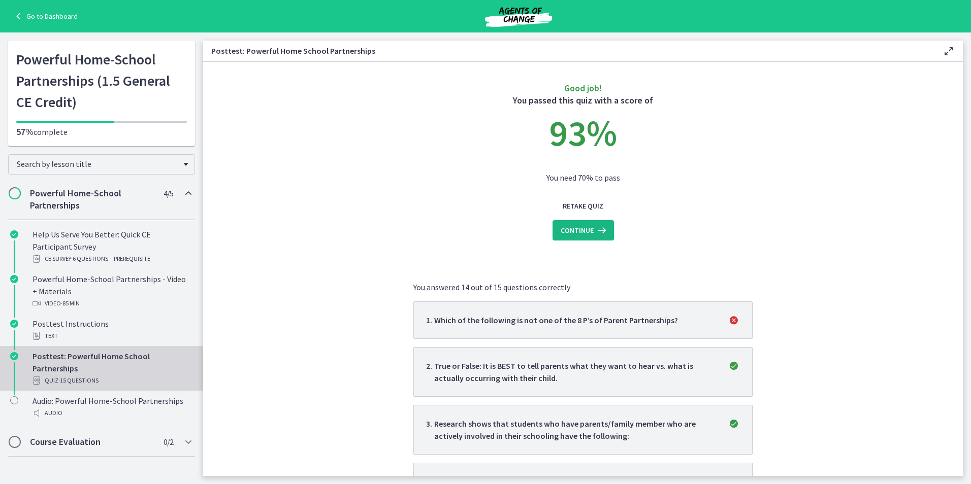
click at [564, 232] on span "Continue" at bounding box center [576, 230] width 33 height 12
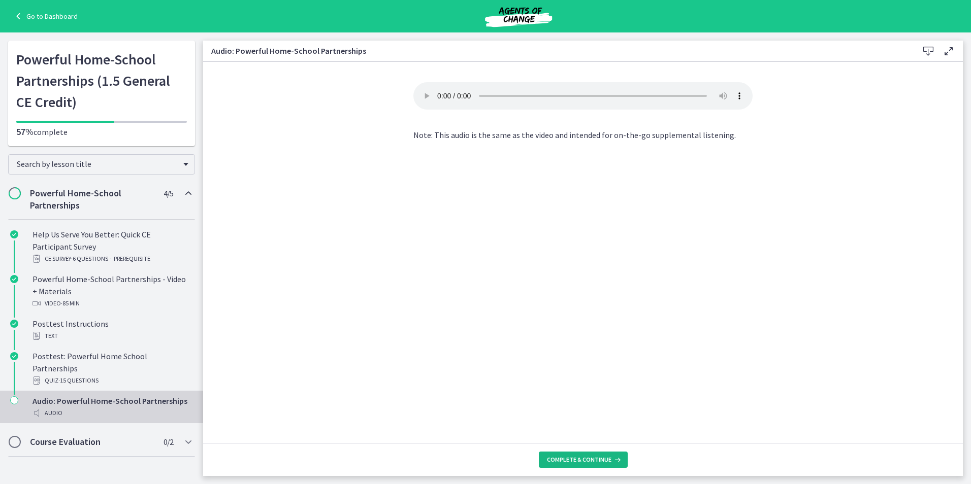
click at [573, 461] on span "Complete & continue" at bounding box center [579, 460] width 64 height 8
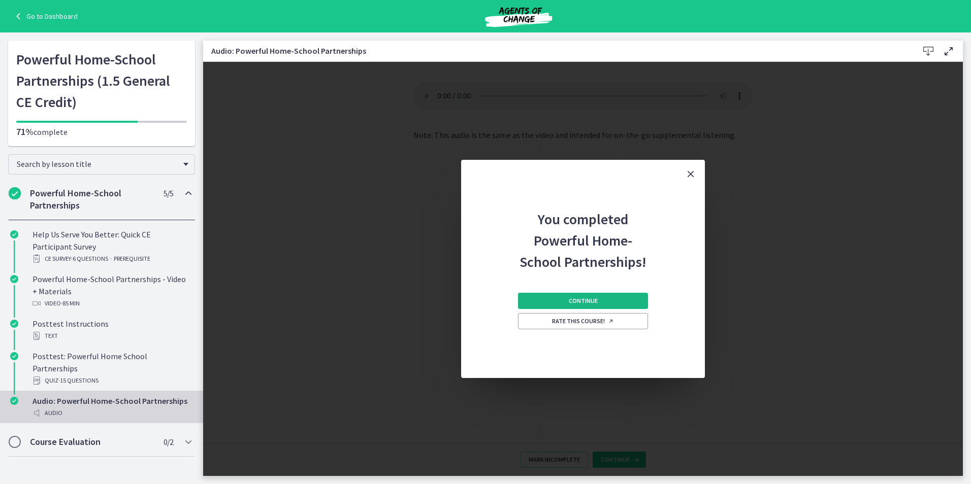
click at [564, 302] on button "Continue" at bounding box center [583, 301] width 130 height 16
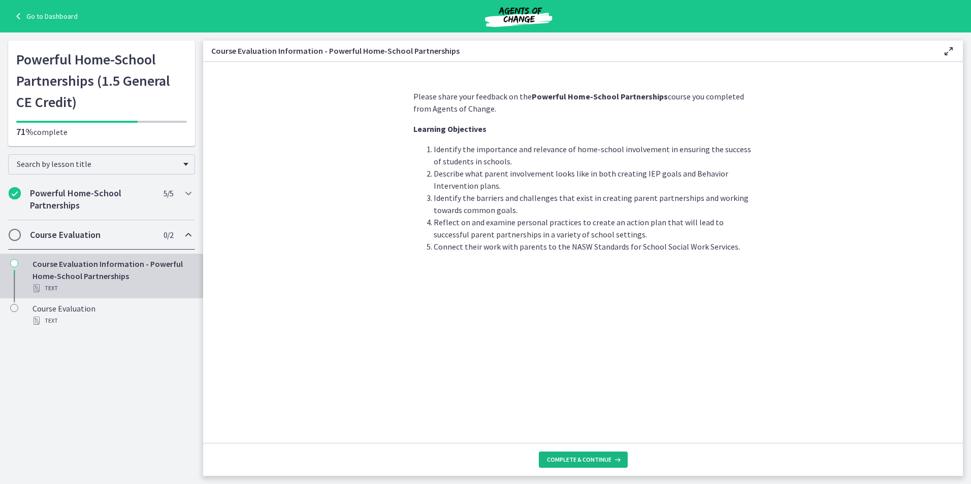
drag, startPoint x: 565, startPoint y: 463, endPoint x: 545, endPoint y: 416, distance: 50.7
click at [565, 463] on span "Complete & continue" at bounding box center [579, 460] width 64 height 8
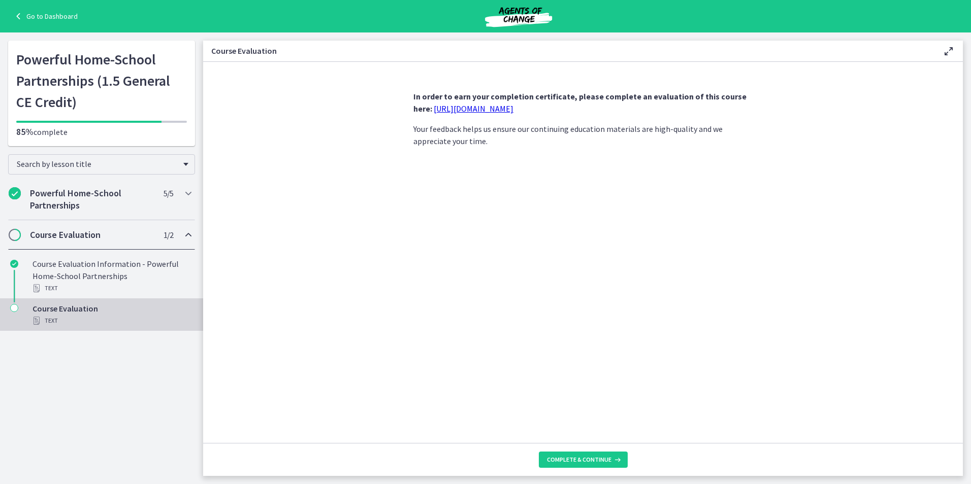
click at [500, 108] on link "[URL][DOMAIN_NAME]" at bounding box center [474, 109] width 80 height 10
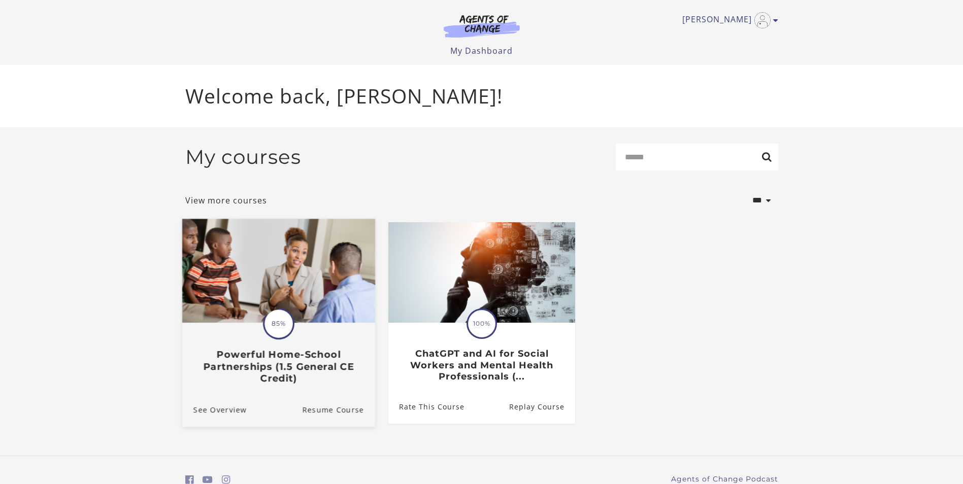
click at [296, 316] on img at bounding box center [278, 271] width 193 height 104
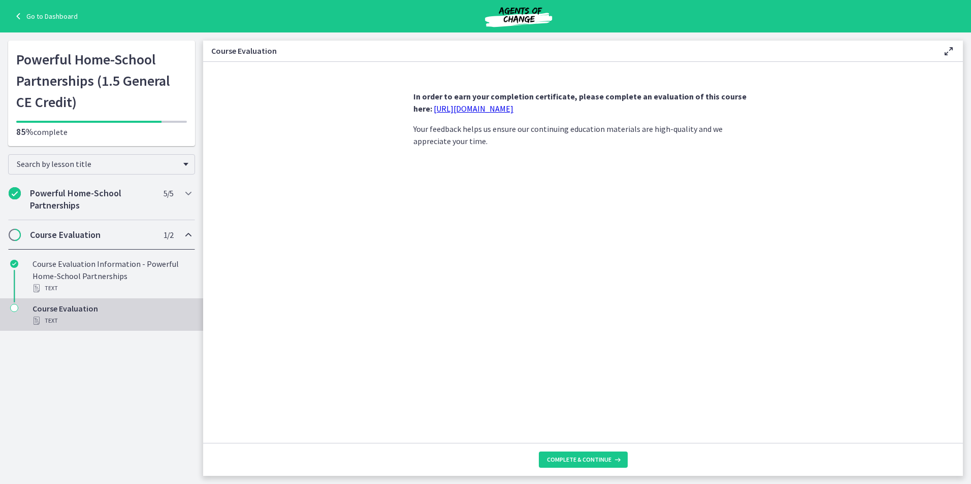
click at [72, 233] on h2 "Course Evaluation" at bounding box center [92, 235] width 124 height 12
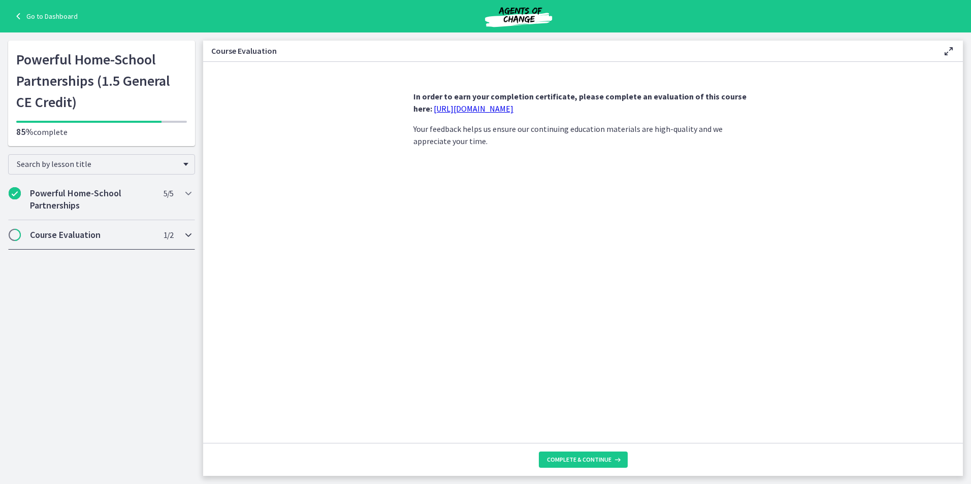
click at [72, 233] on h2 "Course Evaluation" at bounding box center [92, 235] width 124 height 12
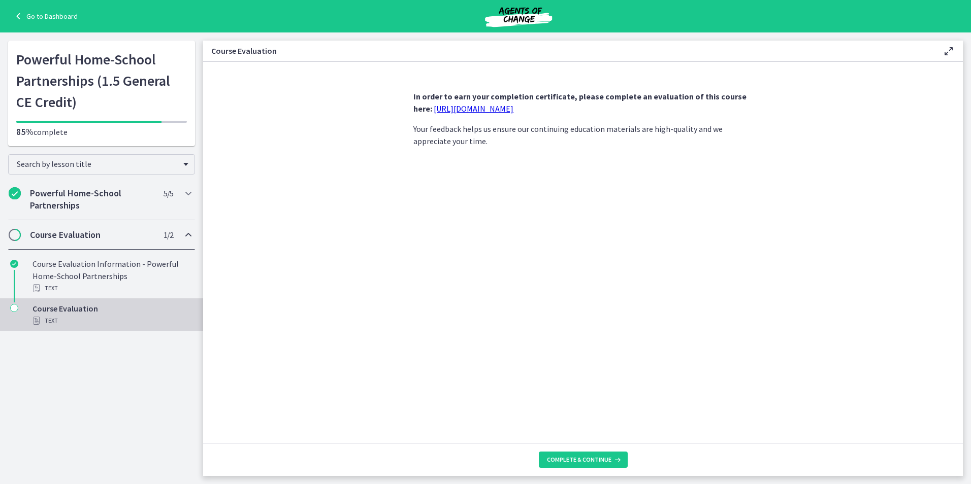
click at [54, 318] on div "Text" at bounding box center [111, 321] width 158 height 12
click at [578, 464] on button "Complete & continue" at bounding box center [583, 460] width 89 height 16
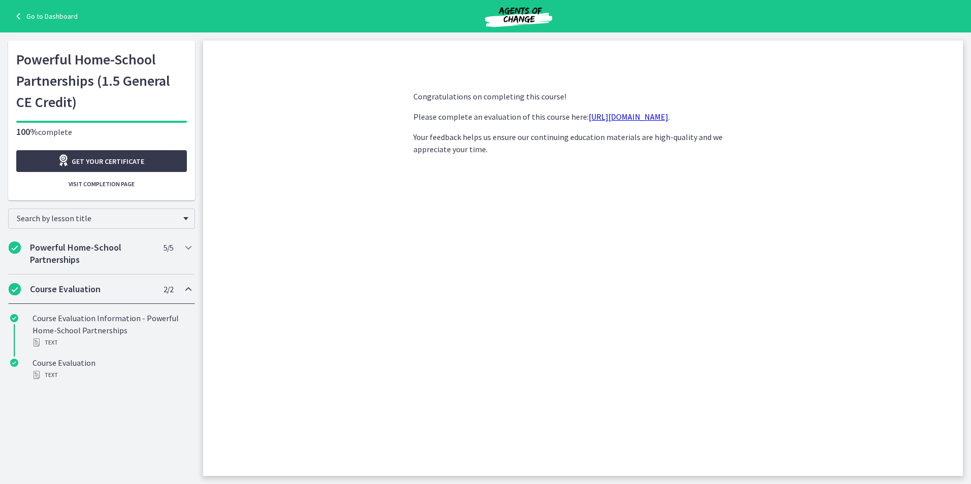
click at [612, 117] on link "[URL][DOMAIN_NAME]" at bounding box center [628, 117] width 80 height 10
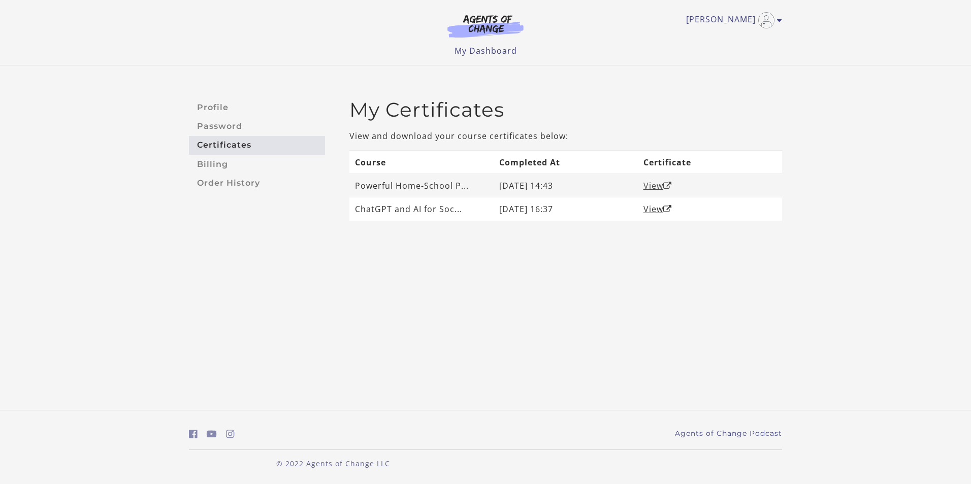
click at [652, 187] on link "View" at bounding box center [657, 185] width 28 height 11
